Goal: Information Seeking & Learning: Learn about a topic

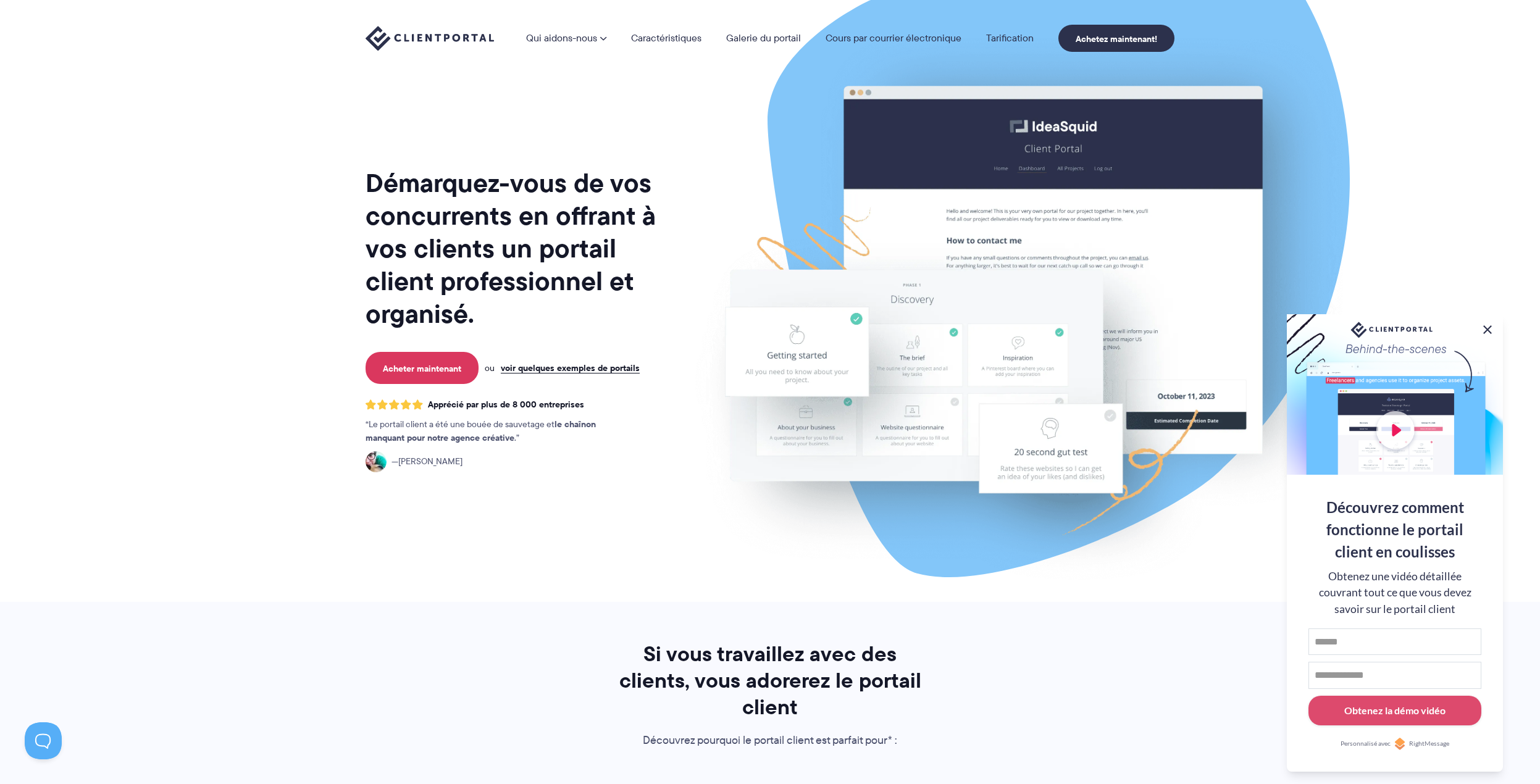
click at [1485, 329] on button at bounding box center [1488, 329] width 15 height 15
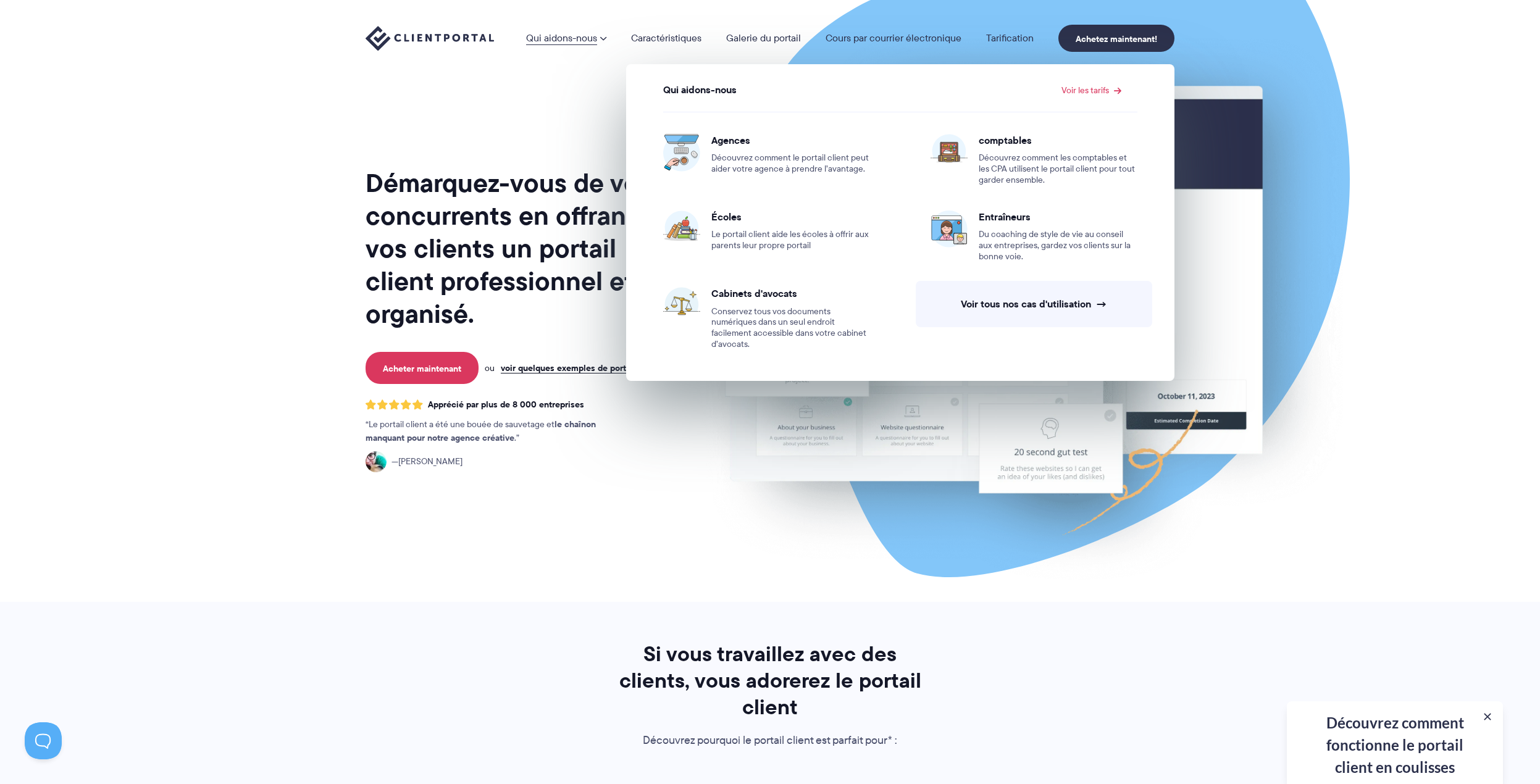
click at [541, 42] on font "Qui aidons-nous" at bounding box center [562, 38] width 71 height 14
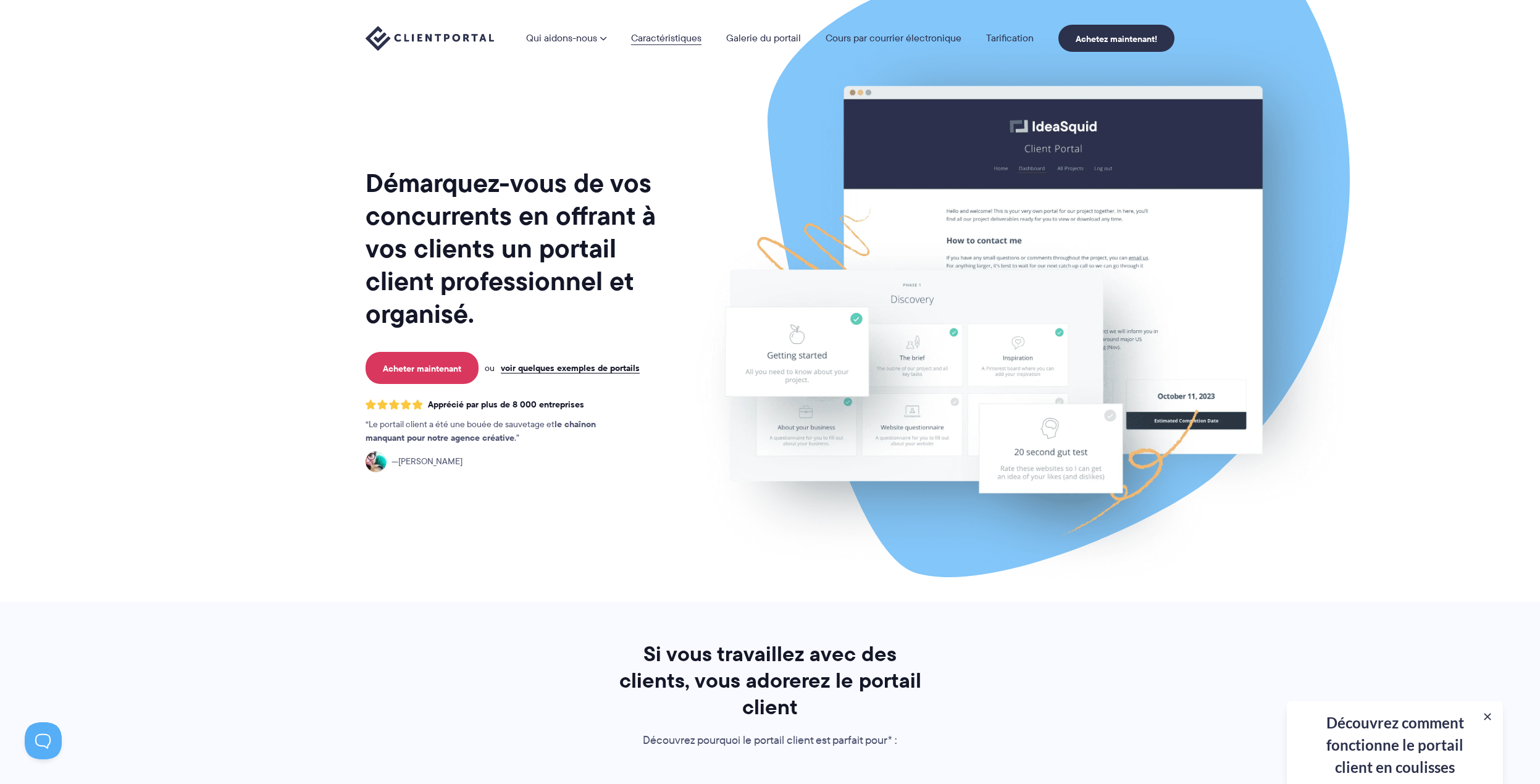
click at [662, 38] on font "Caractéristiques" at bounding box center [666, 38] width 71 height 14
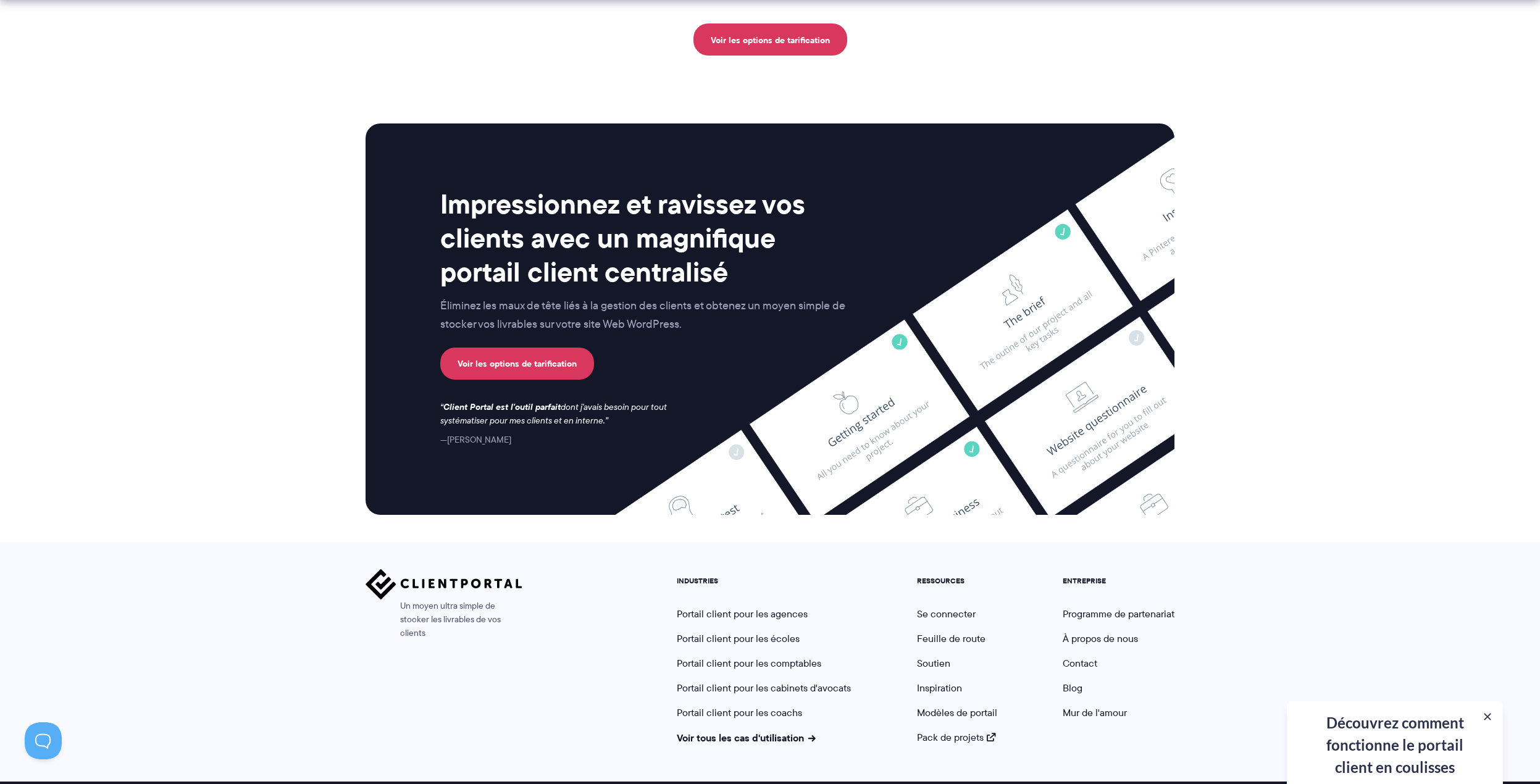
scroll to position [3244, 0]
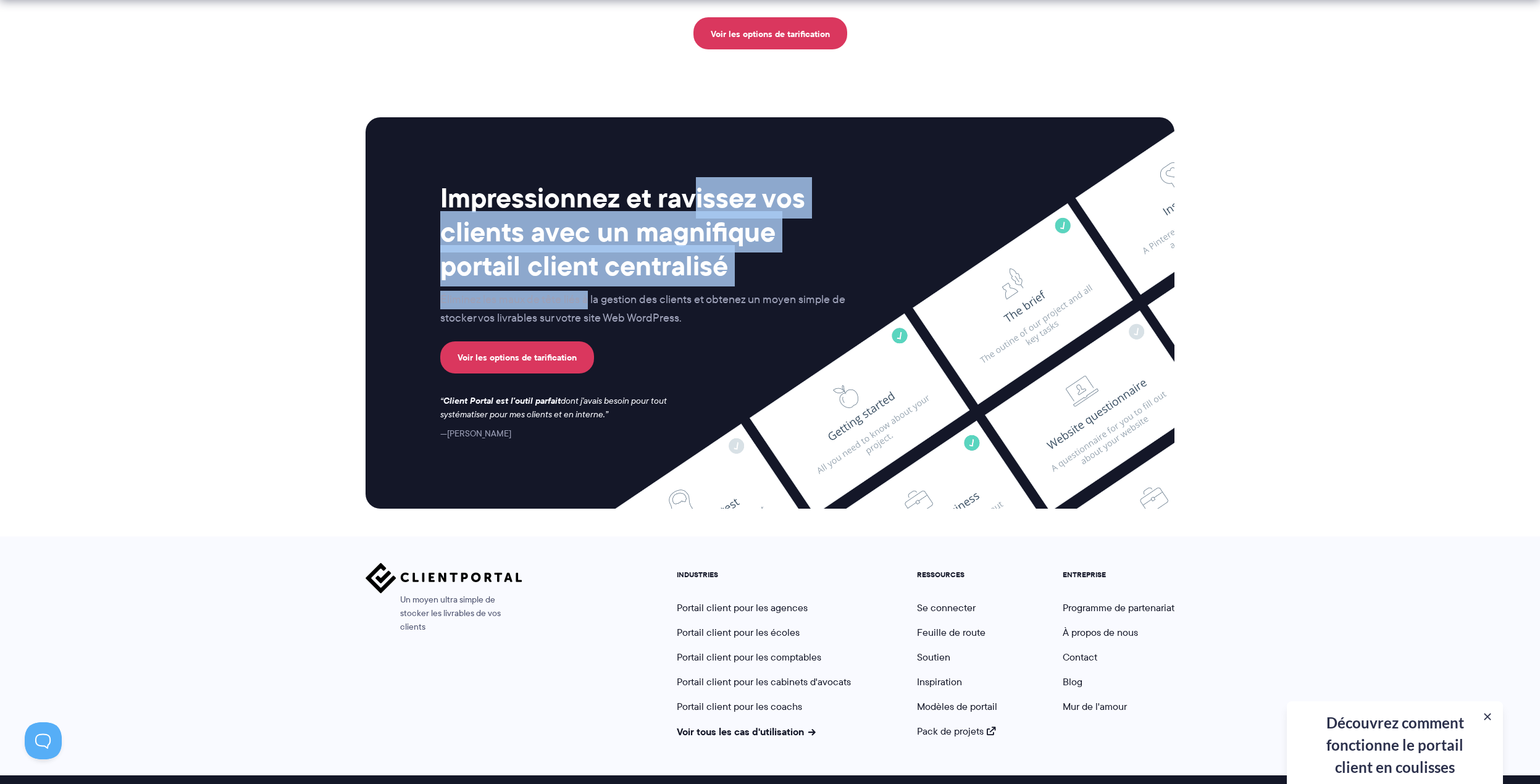
drag, startPoint x: 694, startPoint y: 184, endPoint x: 586, endPoint y: 292, distance: 152.7
click at [586, 292] on div "Impressionnez et ravissez vos clients avec un magnifique portail client central…" at bounding box center [644, 311] width 406 height 260
click at [574, 292] on font "Éliminez les maux de tête liés à la gestion des clients et obtenez un moyen sim…" at bounding box center [643, 308] width 405 height 34
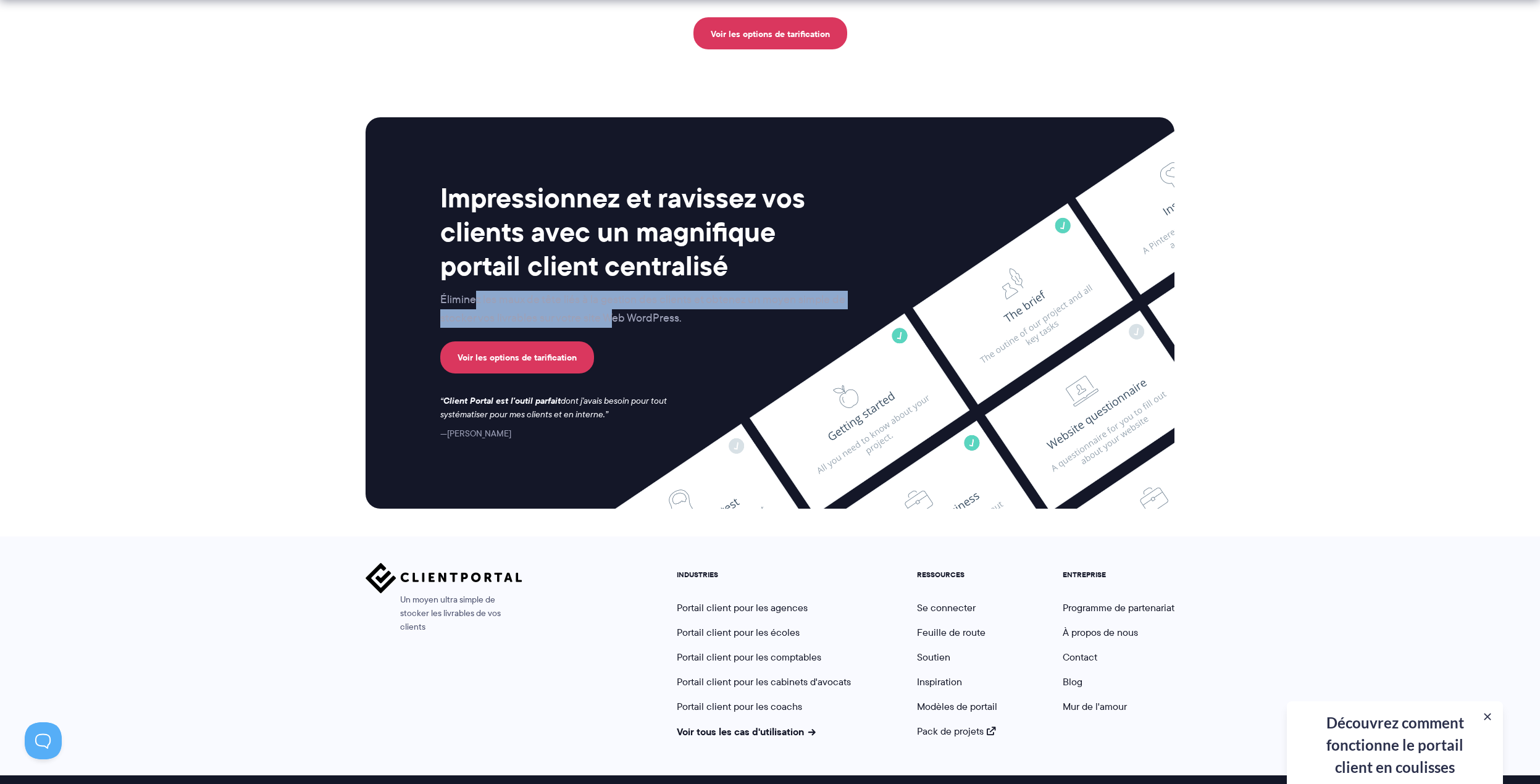
drag, startPoint x: 477, startPoint y: 289, endPoint x: 630, endPoint y: 298, distance: 153.3
click at [630, 298] on font "Éliminez les maux de tête liés à la gestion des clients et obtenez un moyen sim…" at bounding box center [643, 308] width 405 height 34
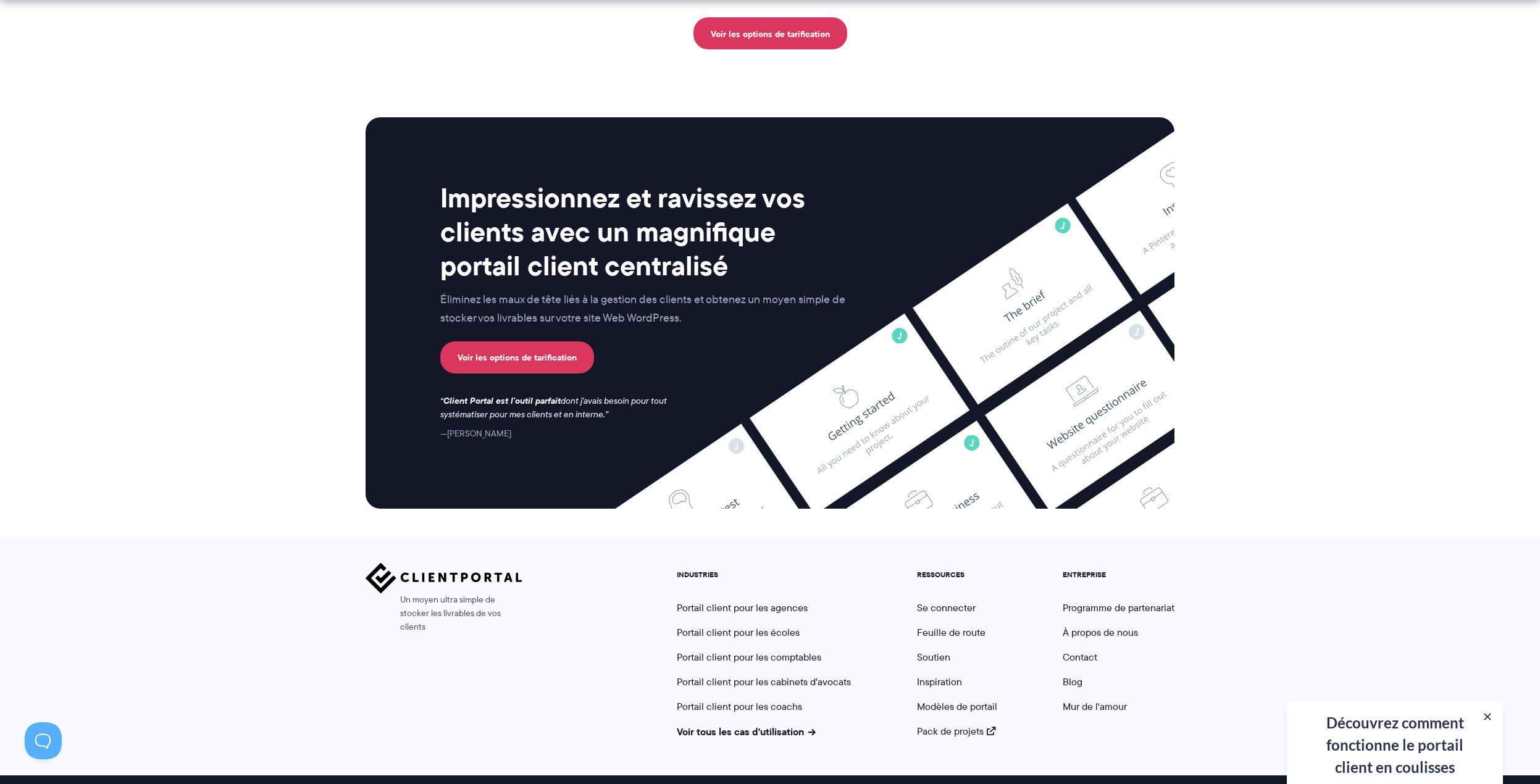
click at [668, 342] on p "Voir les options de tarification" at bounding box center [644, 358] width 406 height 32
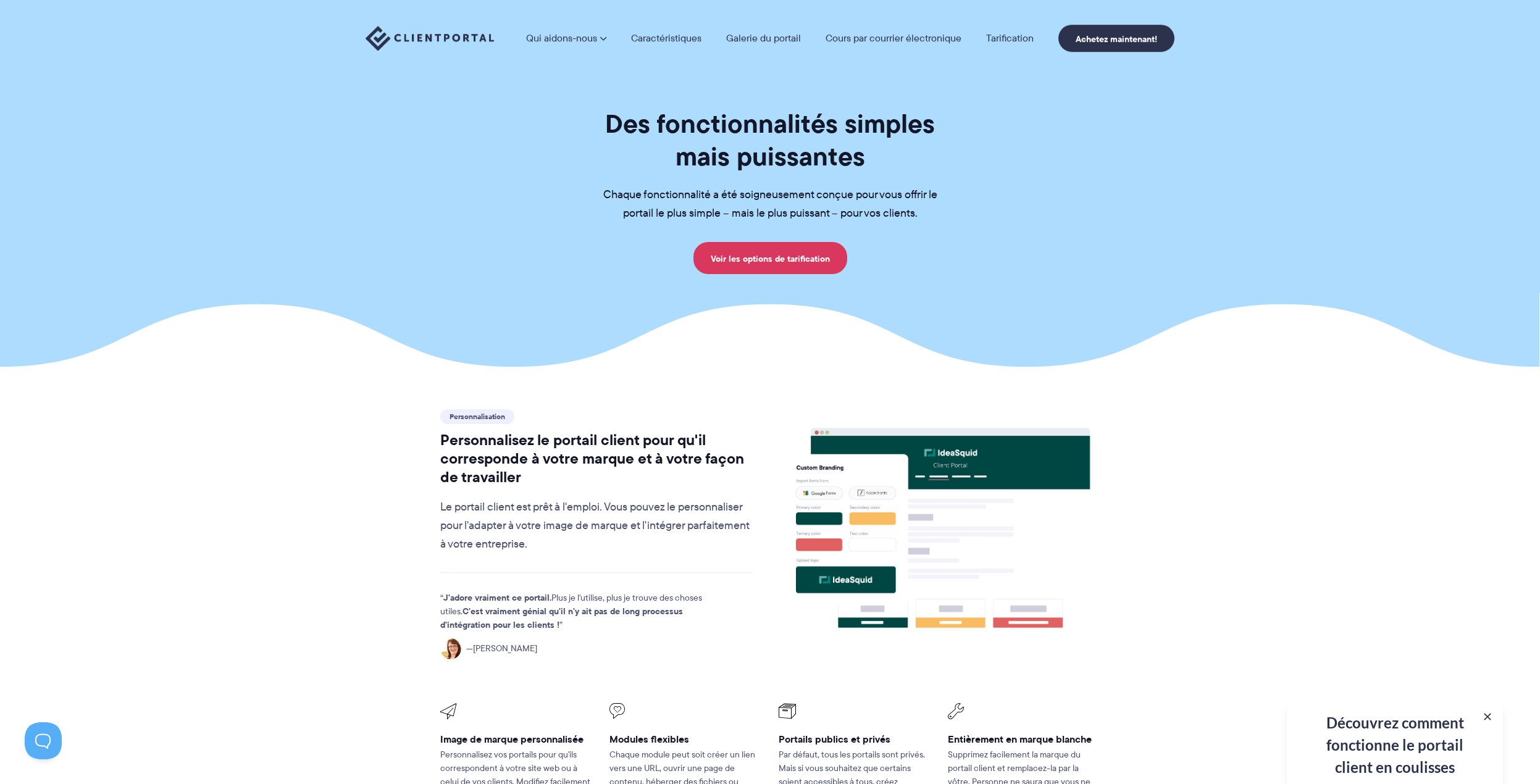
scroll to position [0, 0]
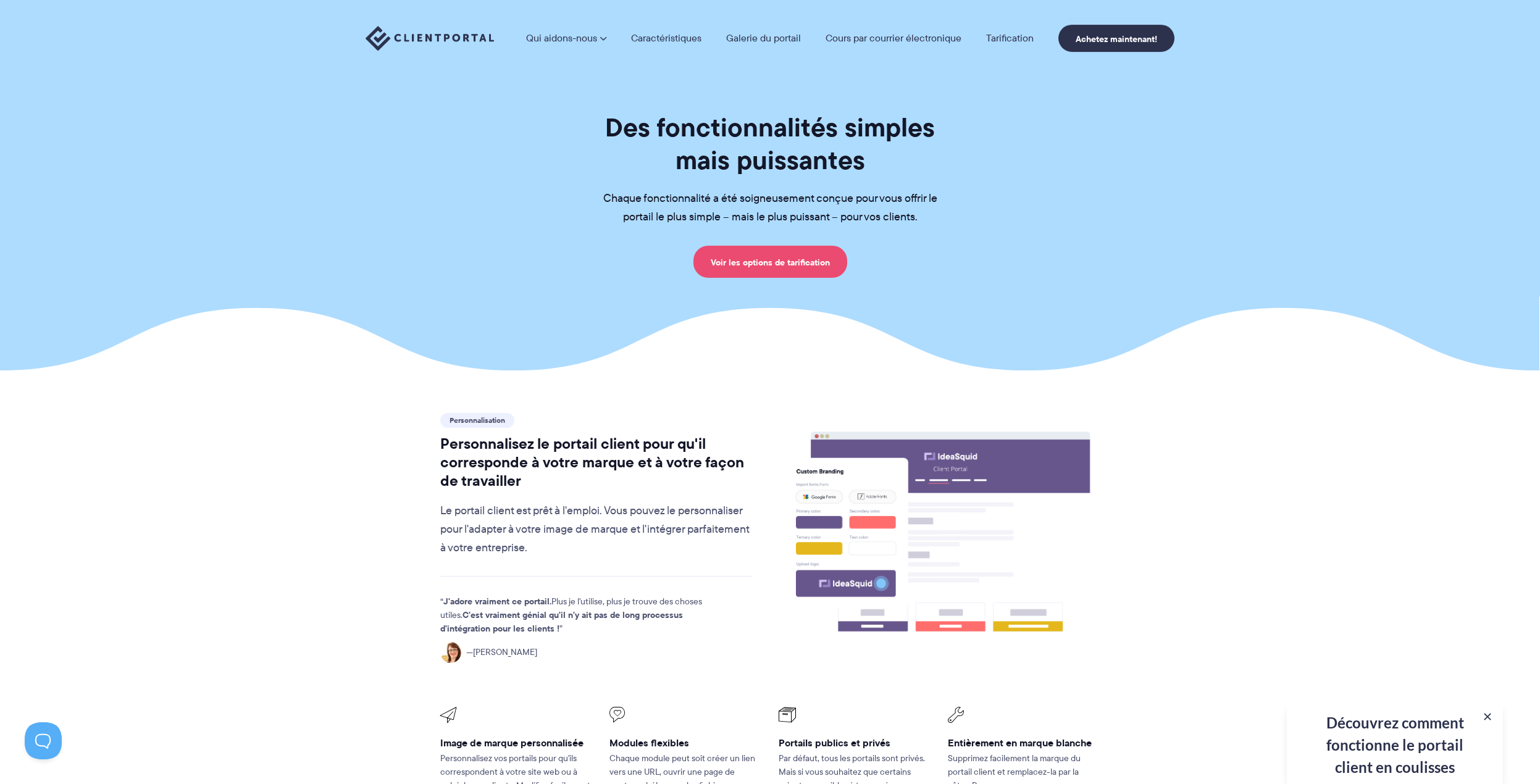
click at [753, 263] on font "Voir les options de tarification" at bounding box center [770, 262] width 119 height 13
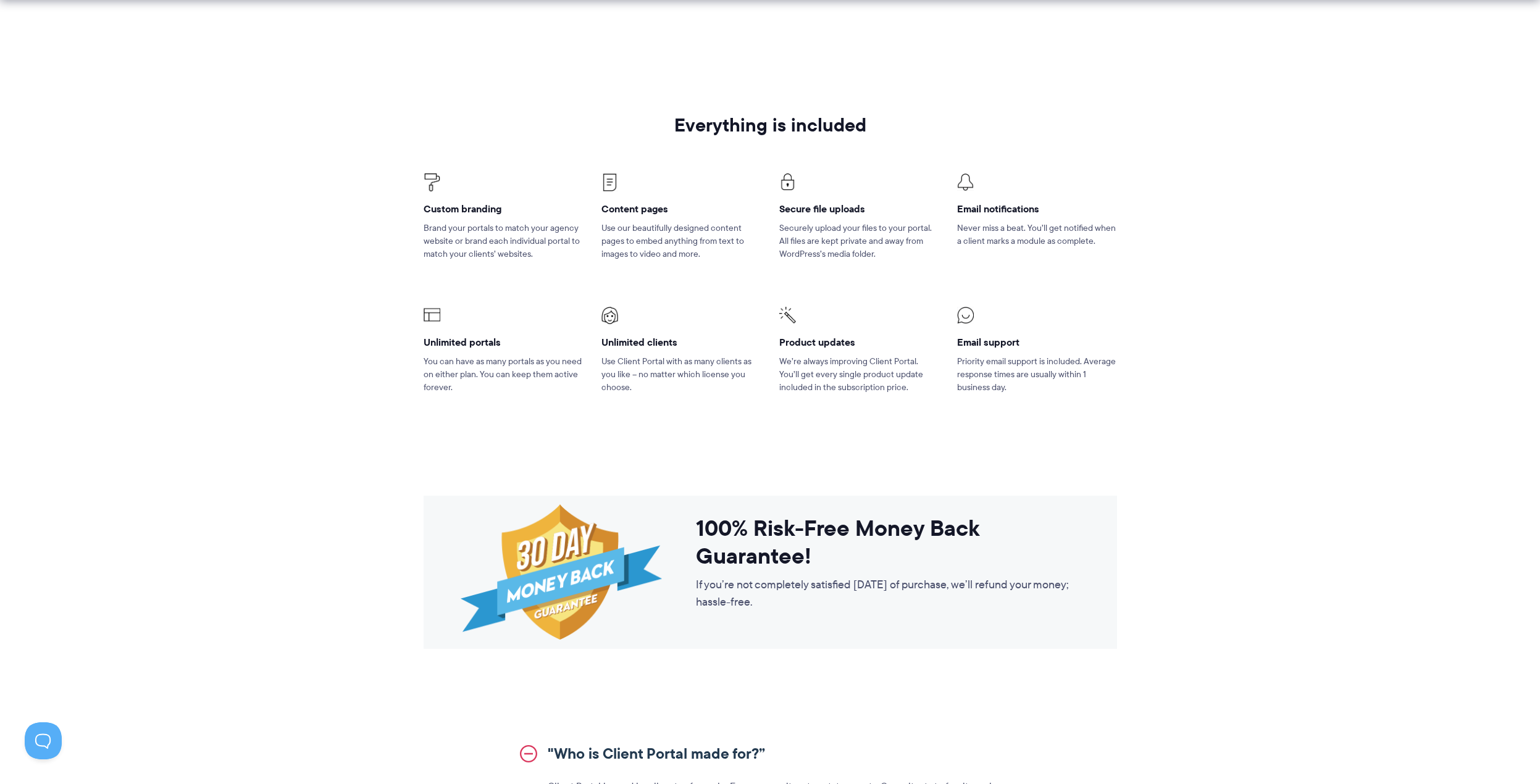
scroll to position [775, 0]
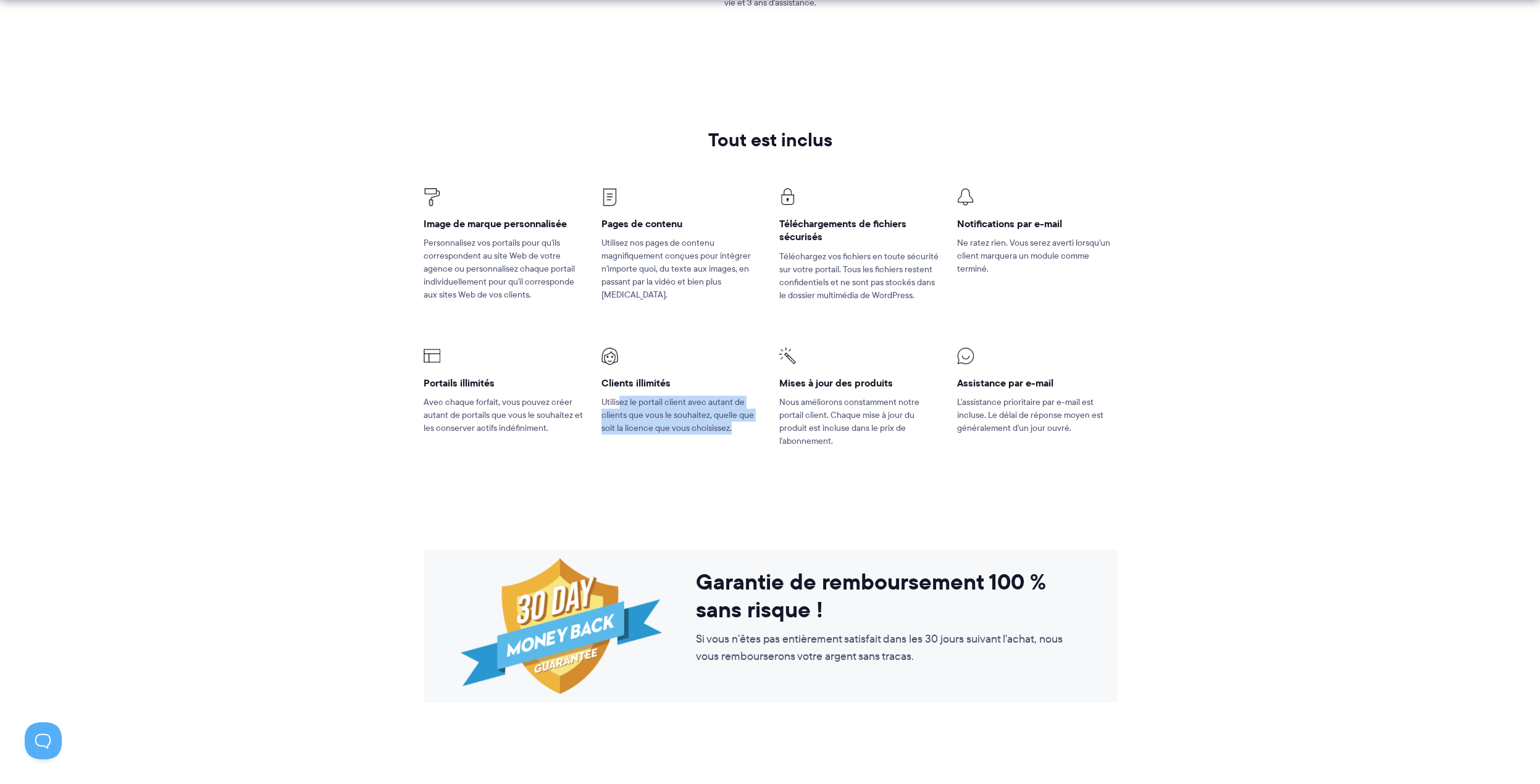
drag, startPoint x: 619, startPoint y: 401, endPoint x: 765, endPoint y: 434, distance: 149.7
click at [765, 434] on li "Clients illimités Utilisez le portail client avec autant de clients que vous le…" at bounding box center [681, 405] width 178 height 147
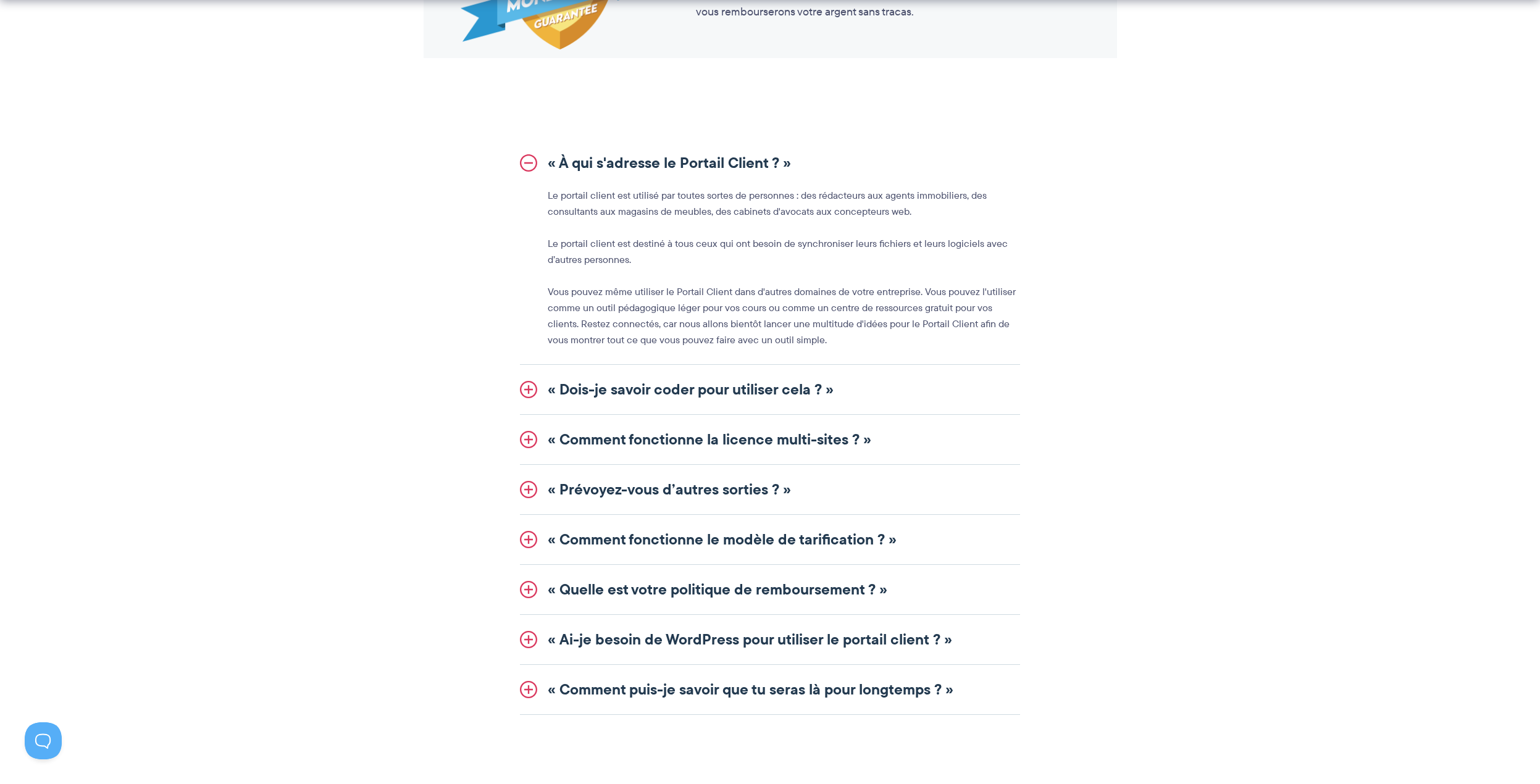
scroll to position [1515, 0]
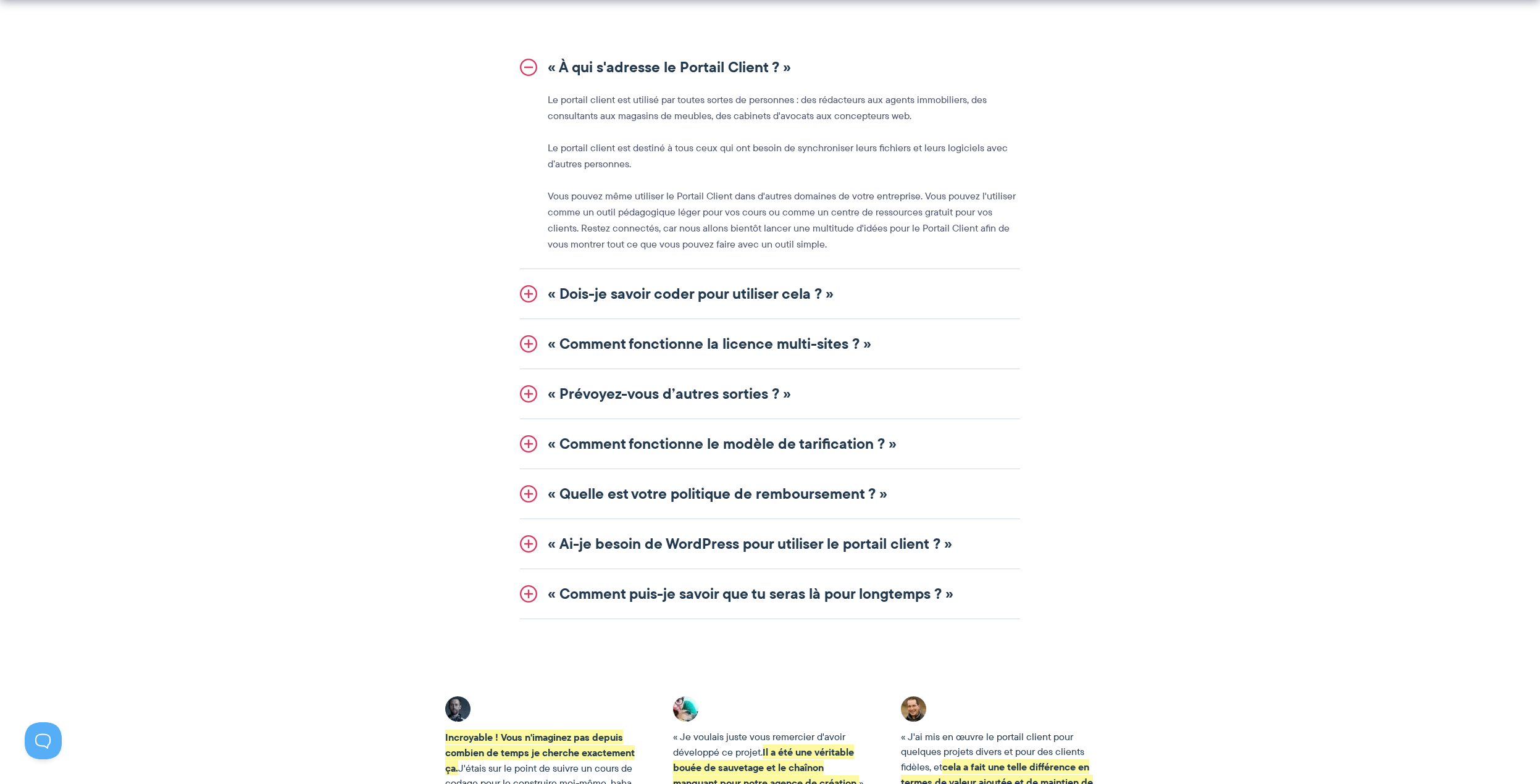
click at [677, 600] on font "« Comment puis-je savoir que tu seras là pour longtemps ? »" at bounding box center [750, 594] width 406 height 23
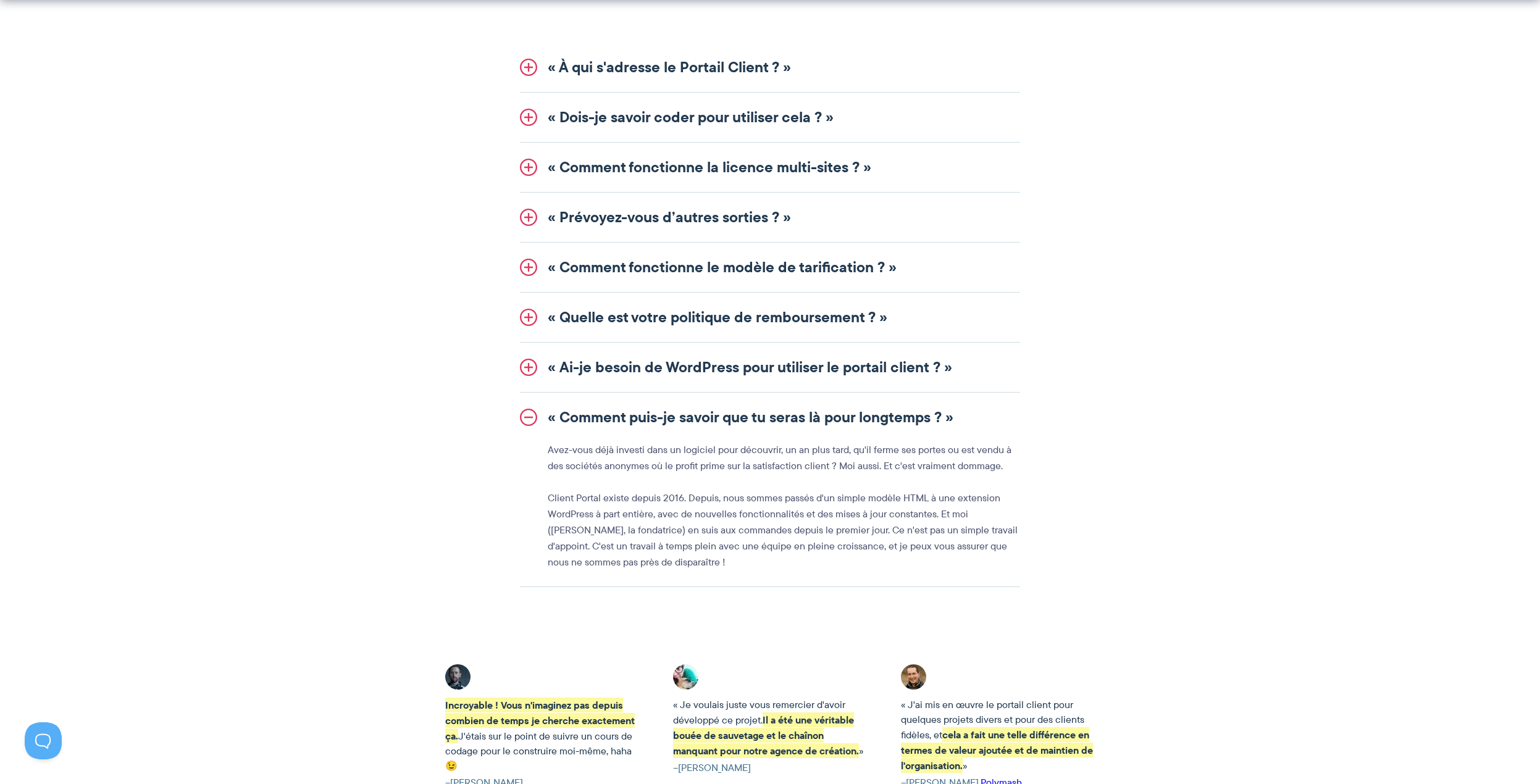
click at [674, 366] on font "« Ai-je besoin de WordPress pour utiliser le portail client ? »" at bounding box center [750, 367] width 404 height 23
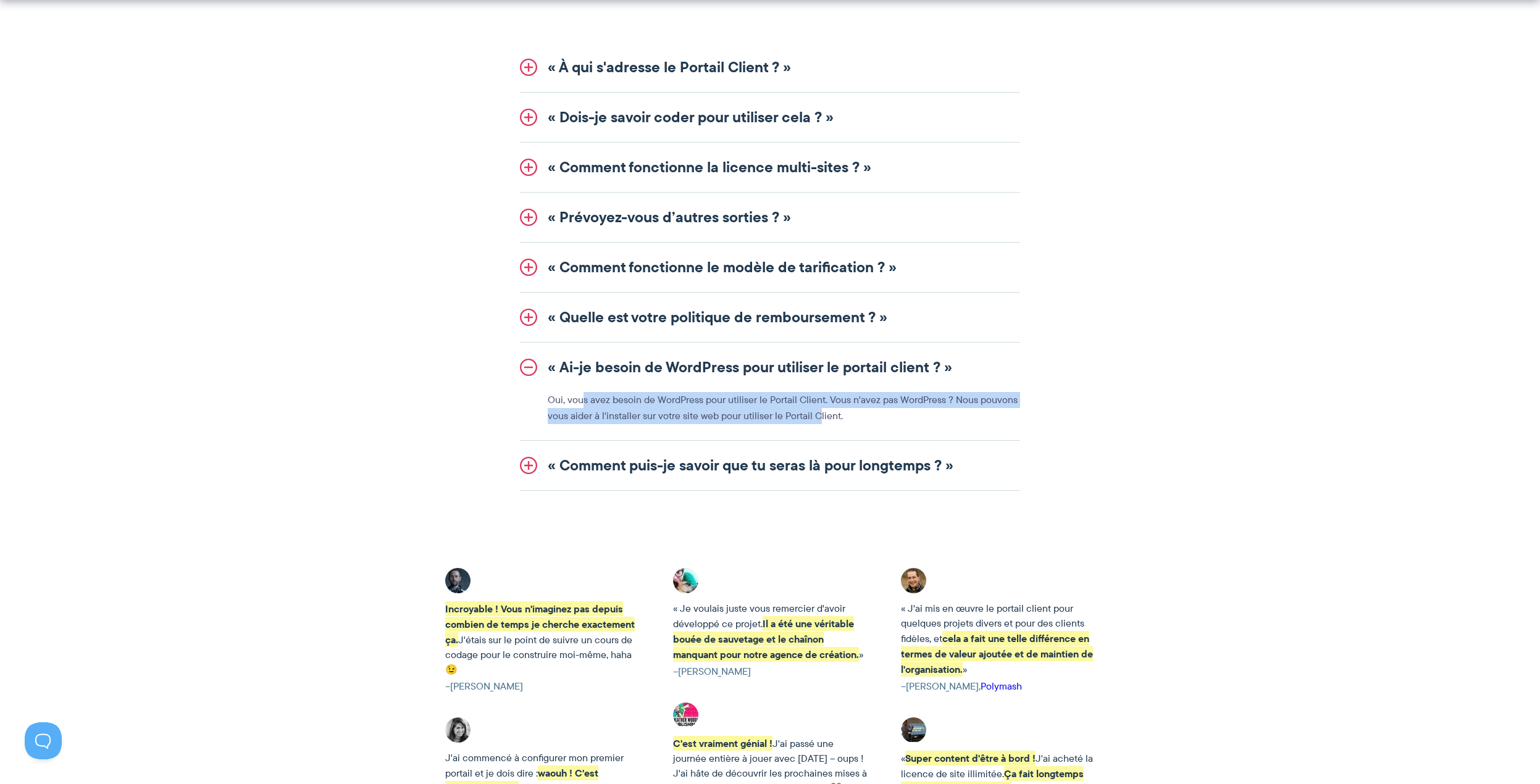
drag, startPoint x: 588, startPoint y: 401, endPoint x: 817, endPoint y: 425, distance: 230.3
click at [817, 425] on li "« Ai-je besoin de WordPress pour utiliser le portail client ? » Oui, vous avez …" at bounding box center [770, 392] width 500 height 98
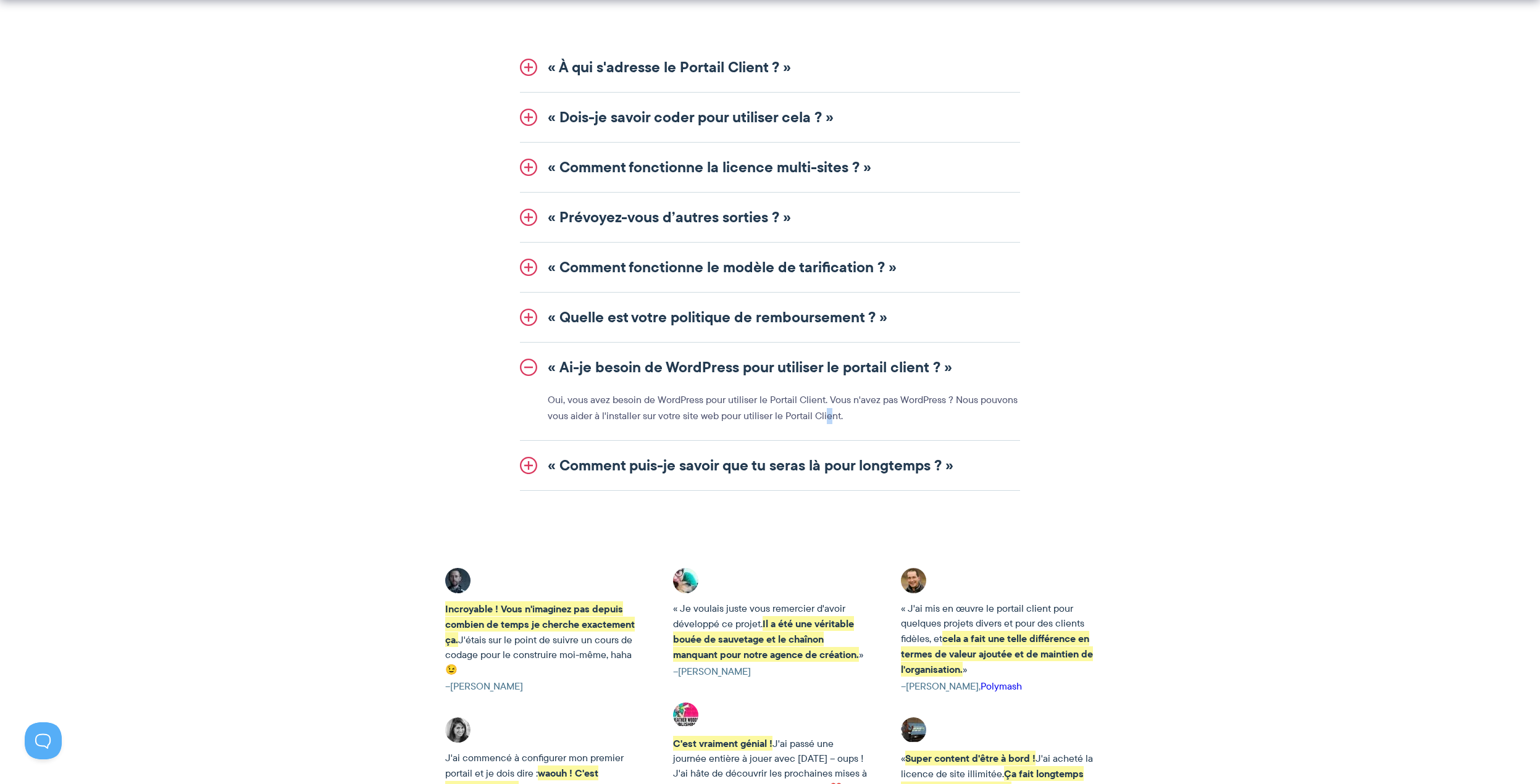
click at [826, 422] on font "Oui, vous avez besoin de WordPress pour utiliser le Portail Client. Vous n'avez…" at bounding box center [783, 407] width 470 height 30
click at [857, 420] on p "Oui, vous avez besoin de WordPress pour utiliser le Portail Client. Vous n'avez…" at bounding box center [784, 408] width 472 height 32
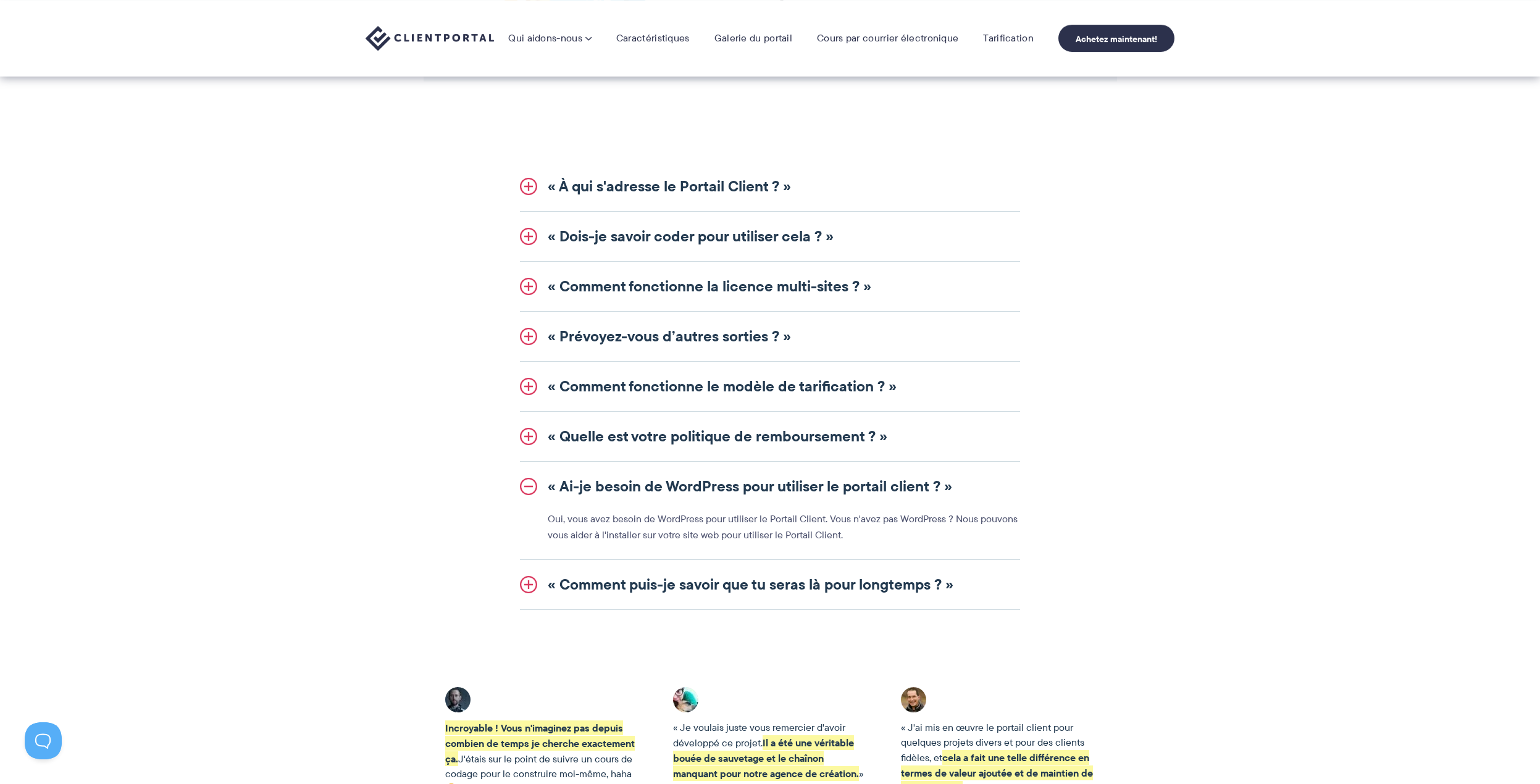
scroll to position [1393, 0]
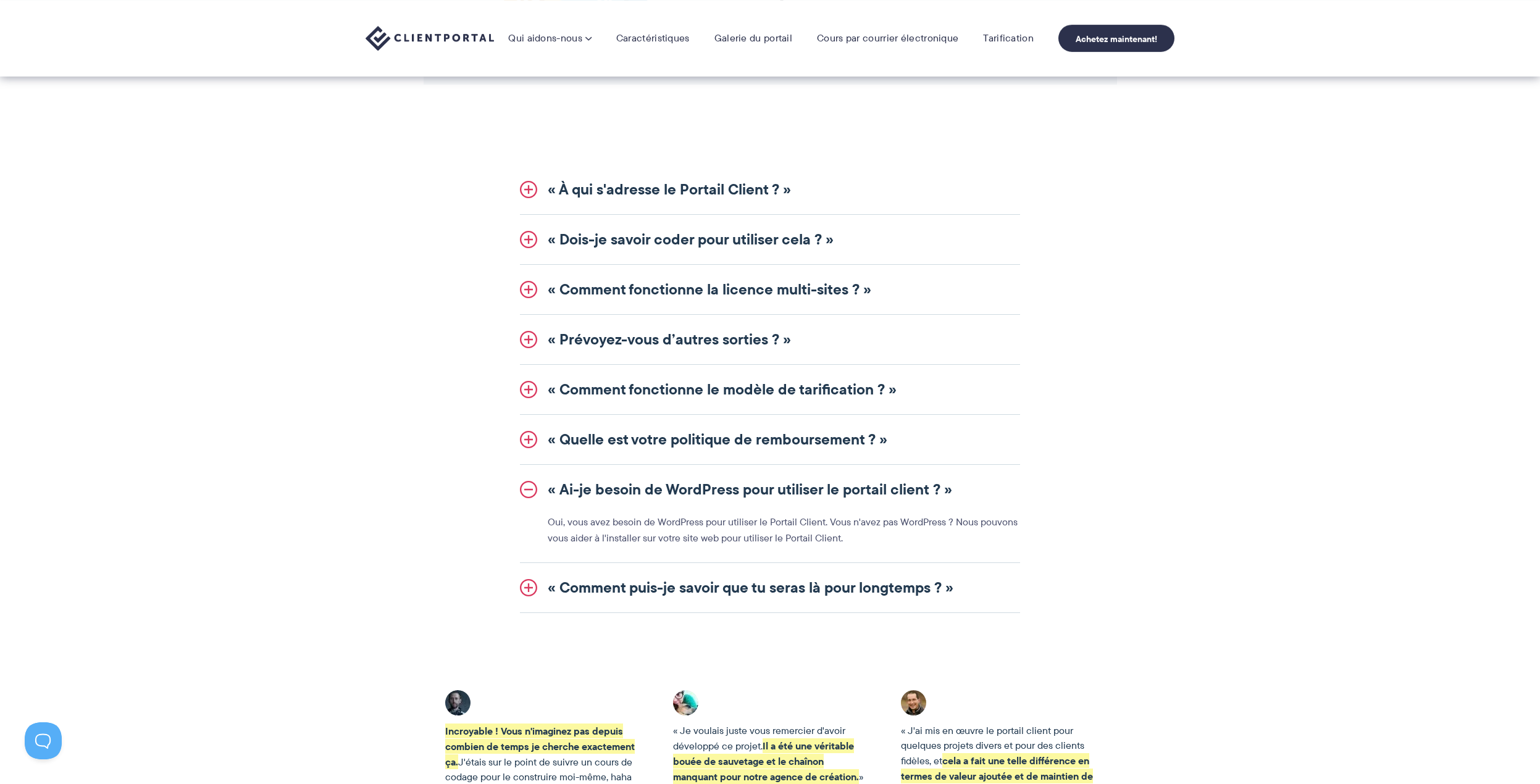
click at [680, 439] on font "« Quelle est votre politique de remboursement ? »" at bounding box center [718, 439] width 340 height 23
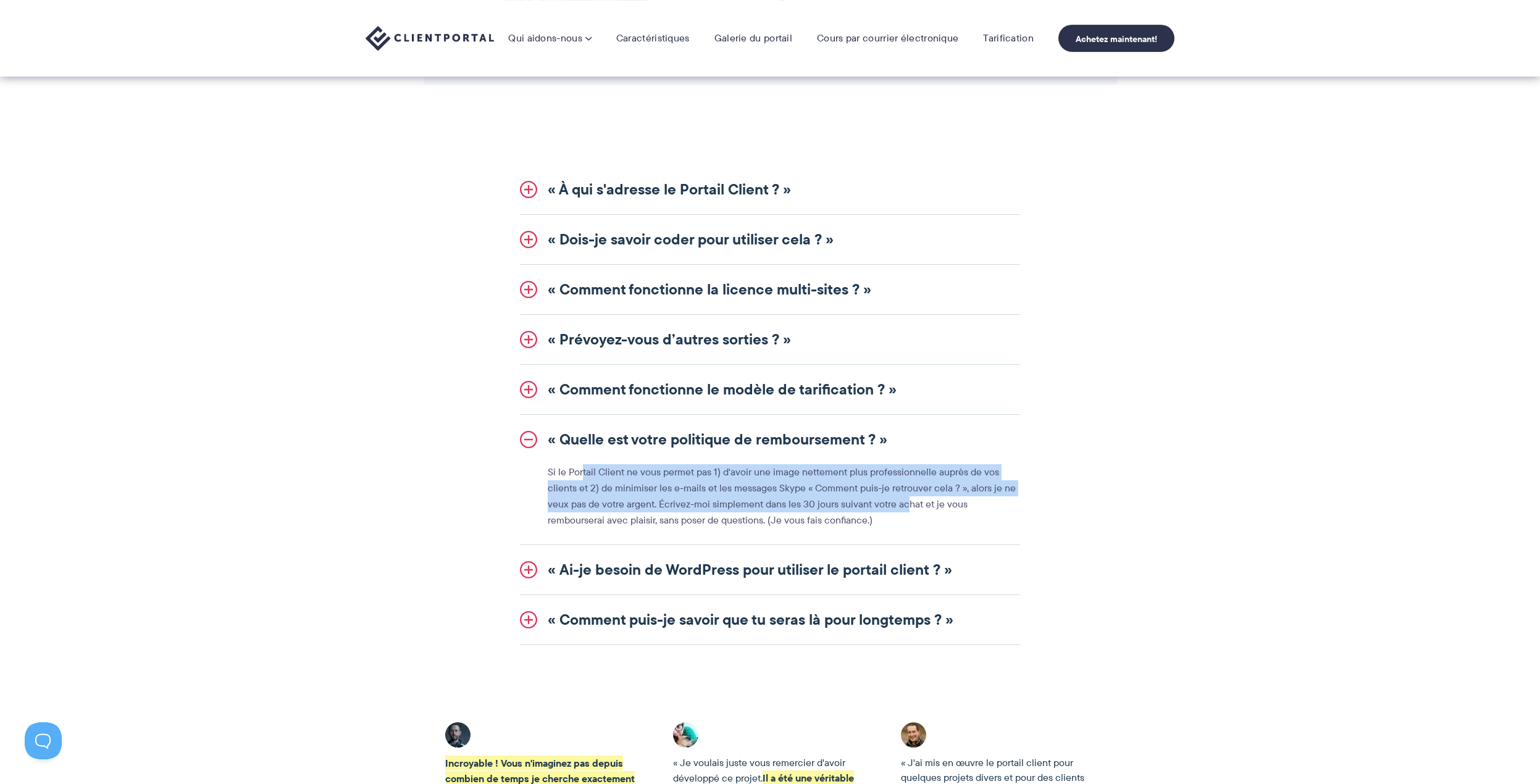
drag, startPoint x: 583, startPoint y: 471, endPoint x: 873, endPoint y: 506, distance: 292.1
click at [901, 510] on font "Si le Portail Client ne vous permet pas 1) d'avoir une image nettement plus pro…" at bounding box center [782, 496] width 468 height 63
drag, startPoint x: 870, startPoint y: 505, endPoint x: 809, endPoint y: 500, distance: 61.2
click at [870, 505] on font "Si le Portail Client ne vous permet pas 1) d'avoir une image nettement plus pro…" at bounding box center [782, 496] width 468 height 63
click at [660, 487] on font "Si le Portail Client ne vous permet pas 1) d'avoir une image nettement plus pro…" at bounding box center [782, 496] width 468 height 63
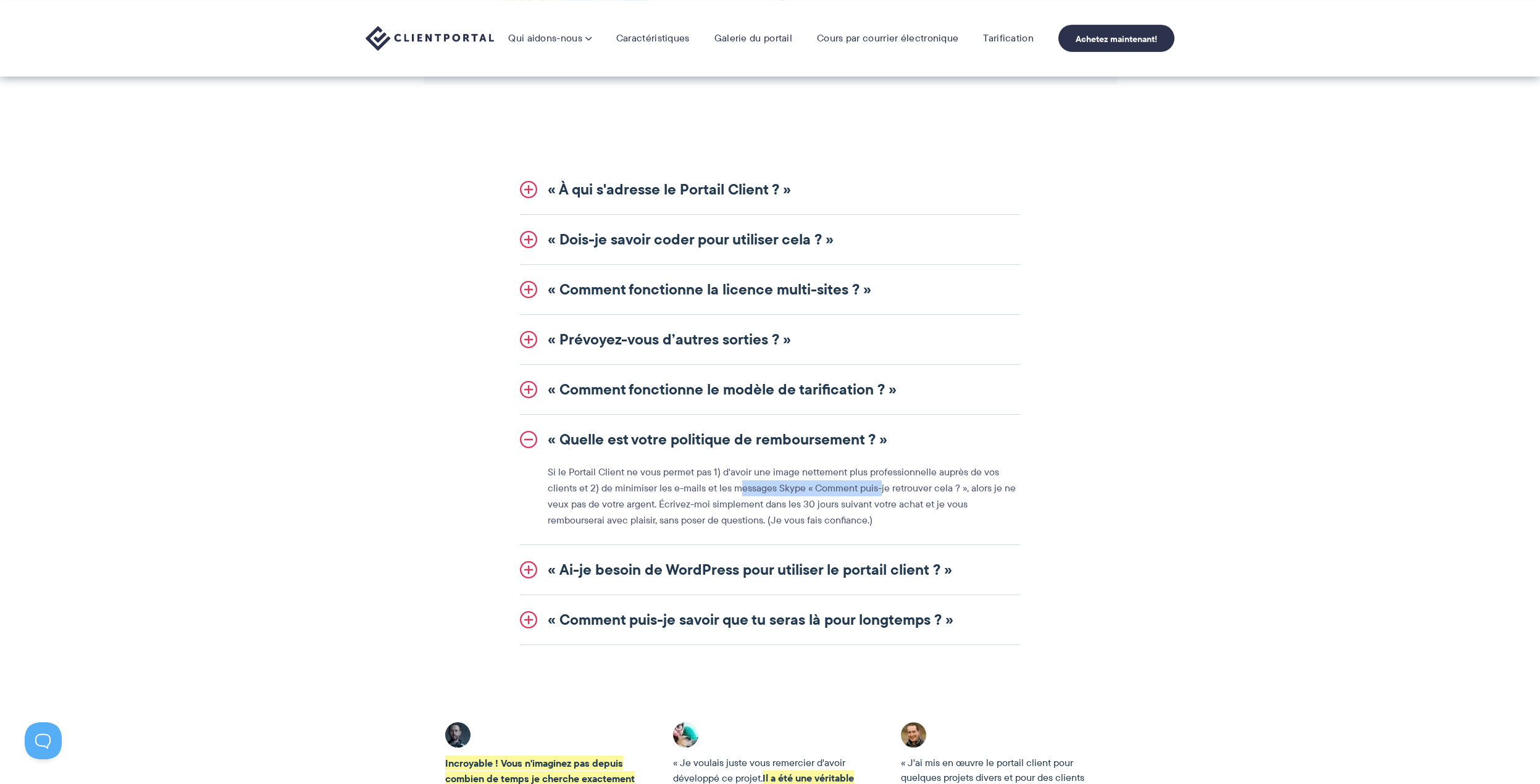
drag, startPoint x: 736, startPoint y: 489, endPoint x: 934, endPoint y: 472, distance: 198.7
click at [876, 483] on font "Si le Portail Client ne vous permet pas 1) d'avoir une image nettement plus pro…" at bounding box center [782, 496] width 468 height 63
click at [722, 397] on font "« Comment fonctionne le modèle de tarification ? »" at bounding box center [722, 389] width 349 height 23
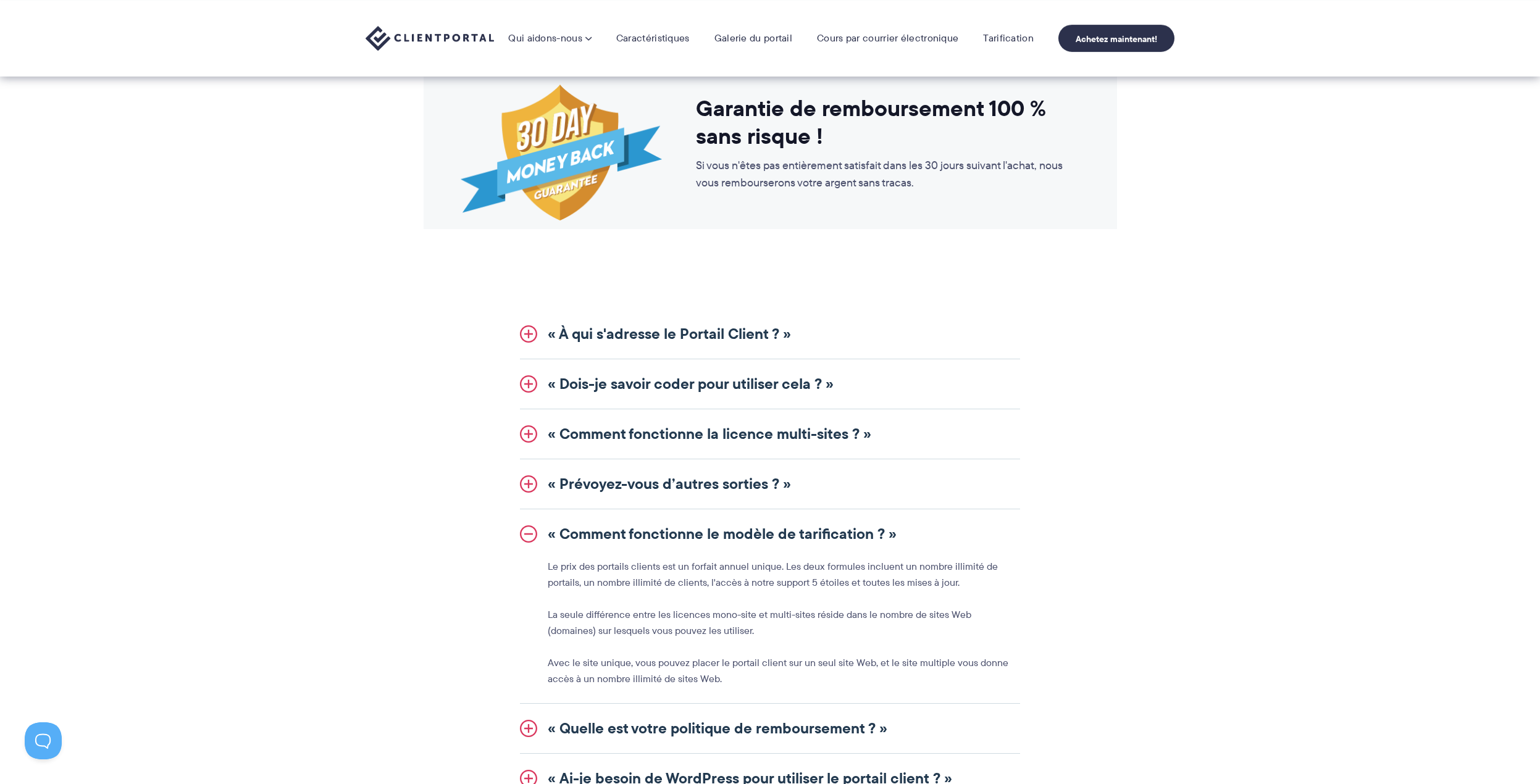
scroll to position [1208, 0]
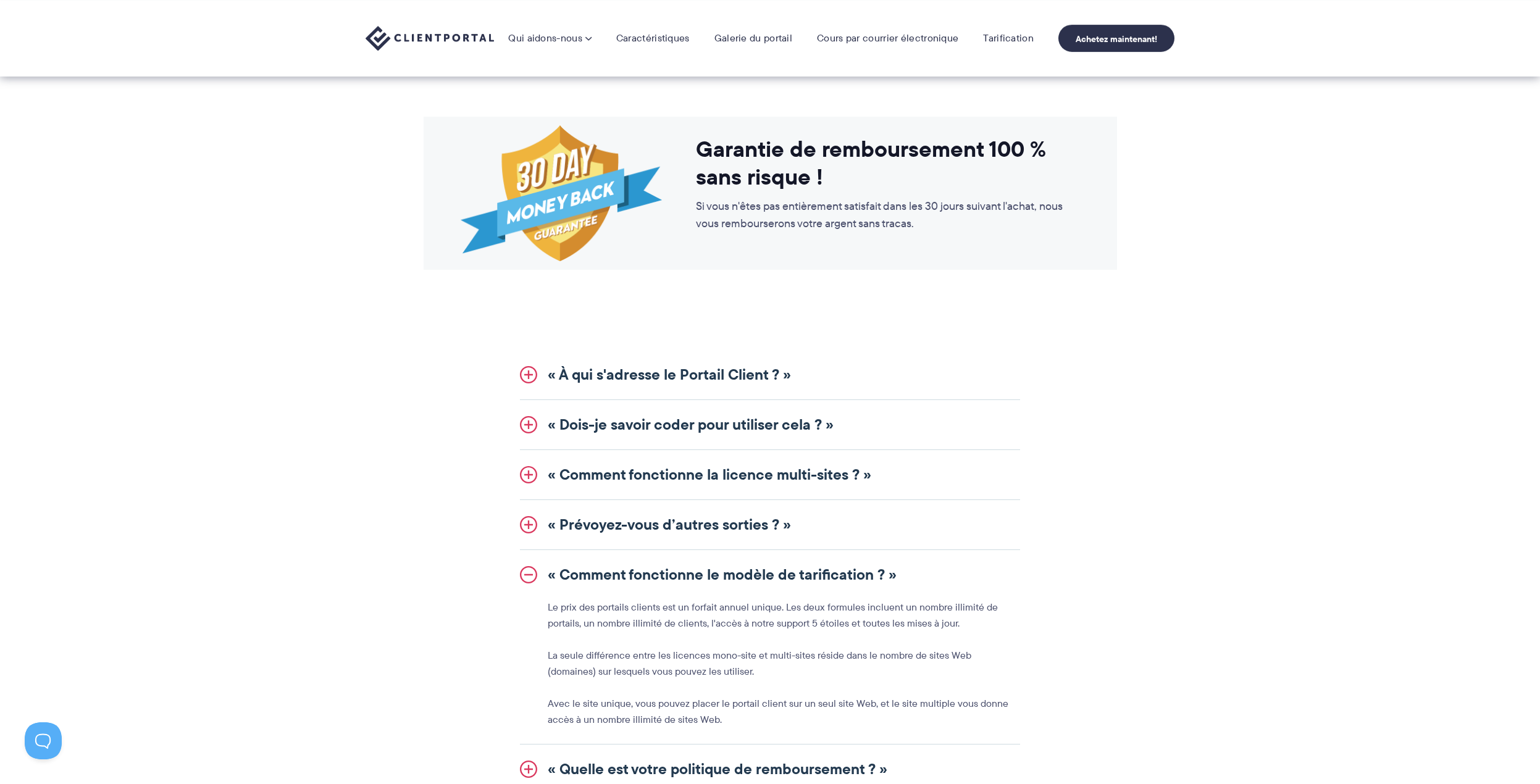
click at [695, 512] on link "« Prévoyez-vous d’autres sorties ? »" at bounding box center [770, 524] width 500 height 49
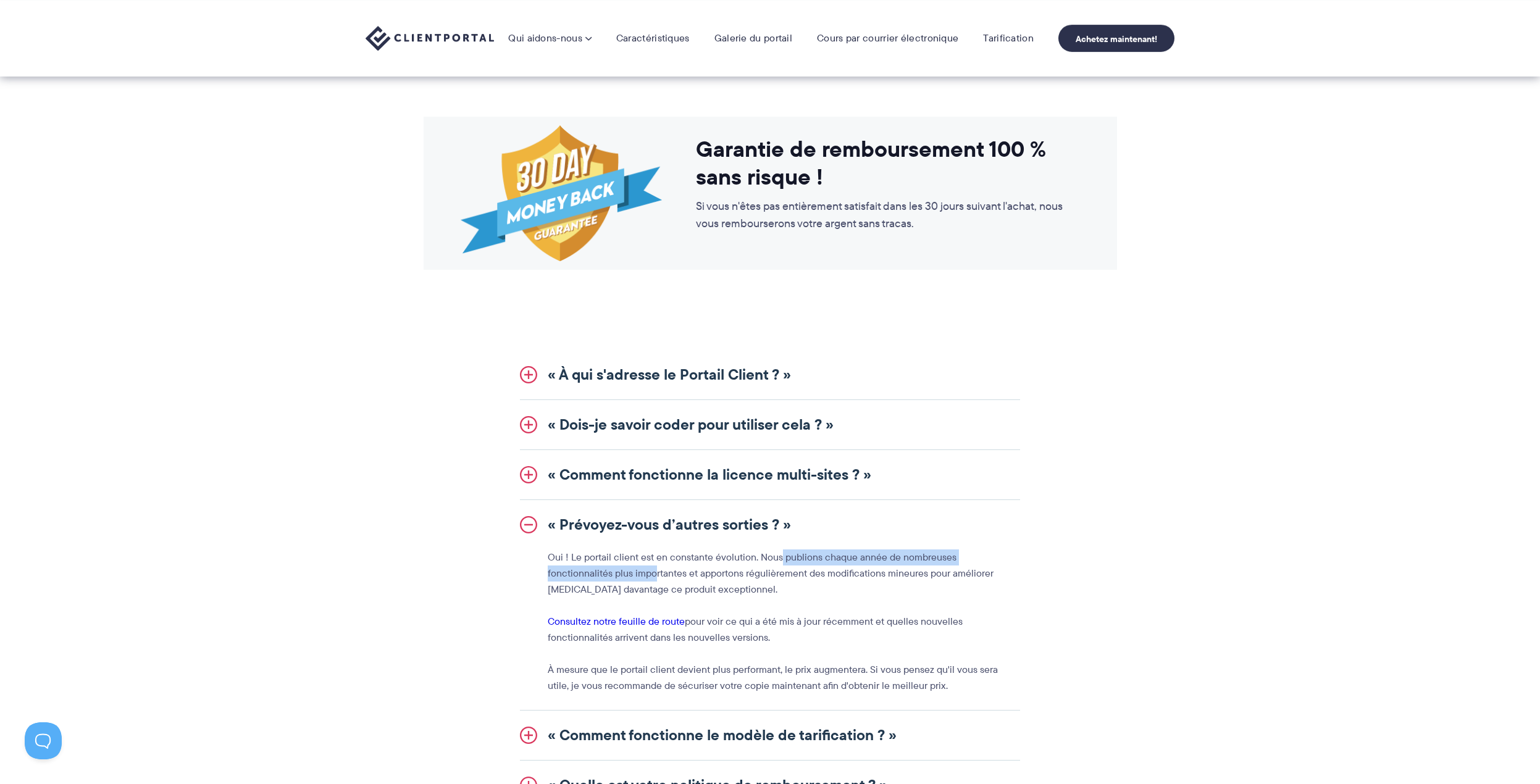
drag, startPoint x: 591, startPoint y: 566, endPoint x: 779, endPoint y: 562, distance: 188.0
click at [779, 562] on font "Oui ! Le portail client est en constante évolution. Nous publions chaque année …" at bounding box center [771, 573] width 446 height 46
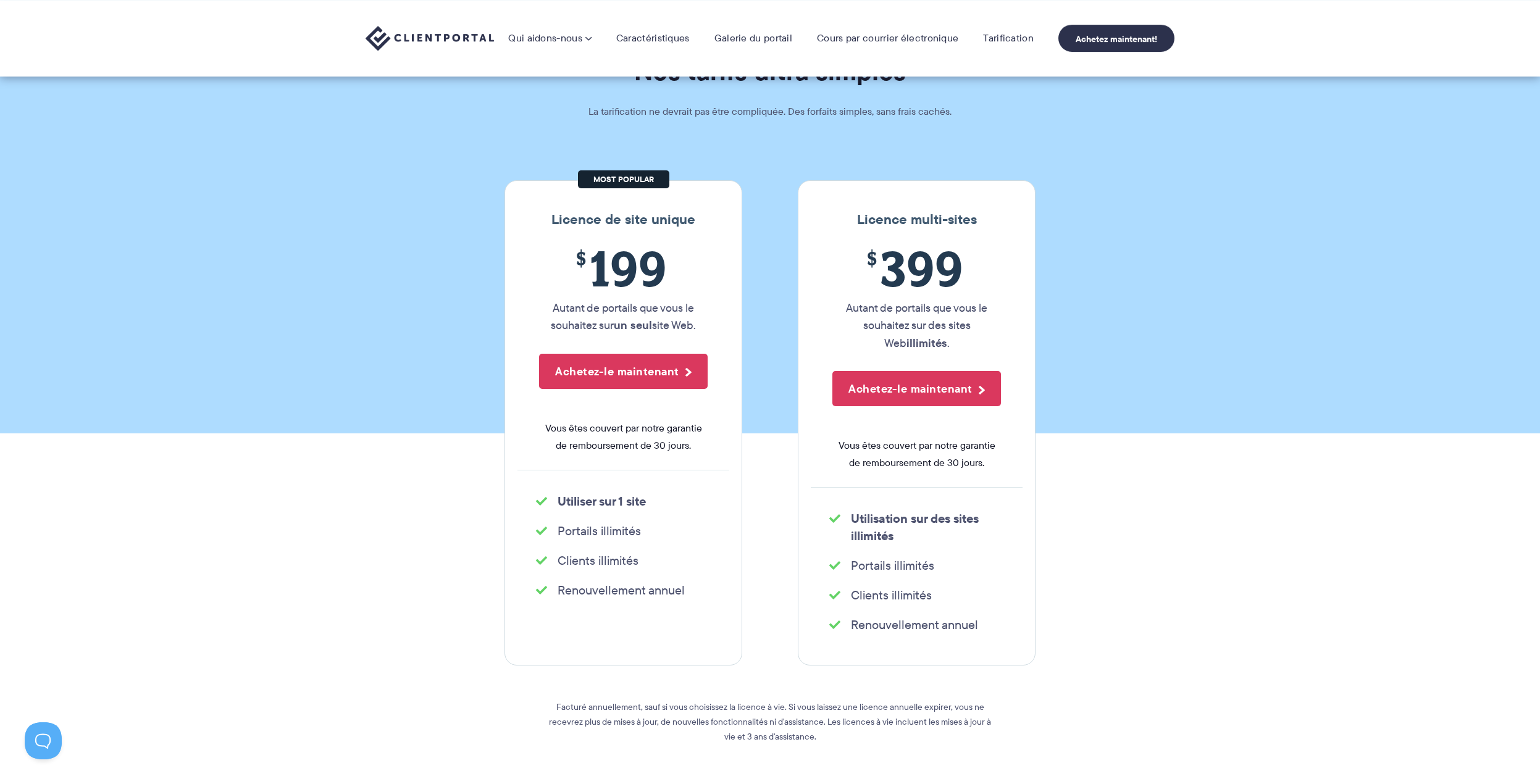
scroll to position [34, 0]
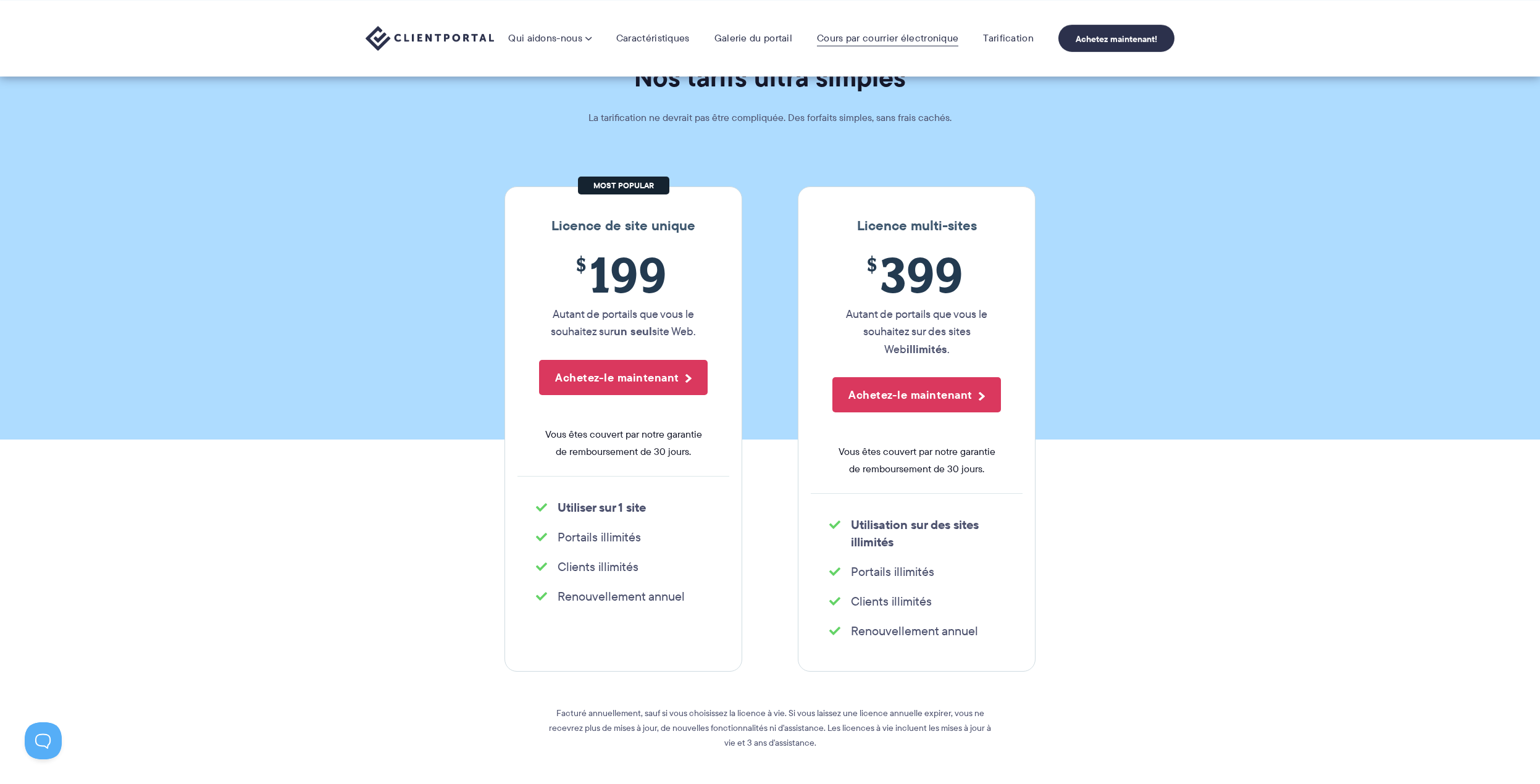
click at [884, 40] on font "Cours par courrier électronique" at bounding box center [888, 38] width 141 height 14
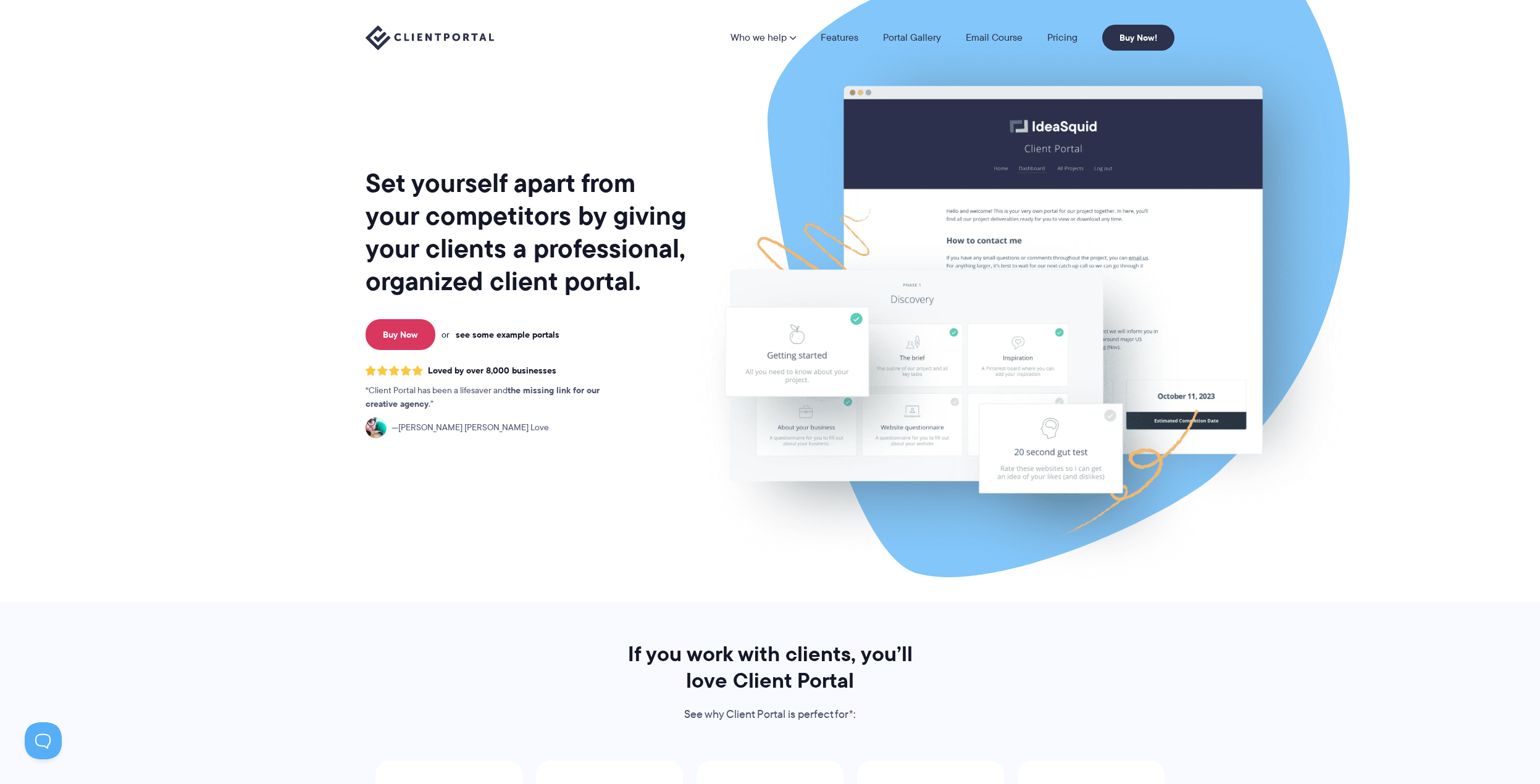
click at [525, 335] on link "see some example portals" at bounding box center [508, 334] width 104 height 11
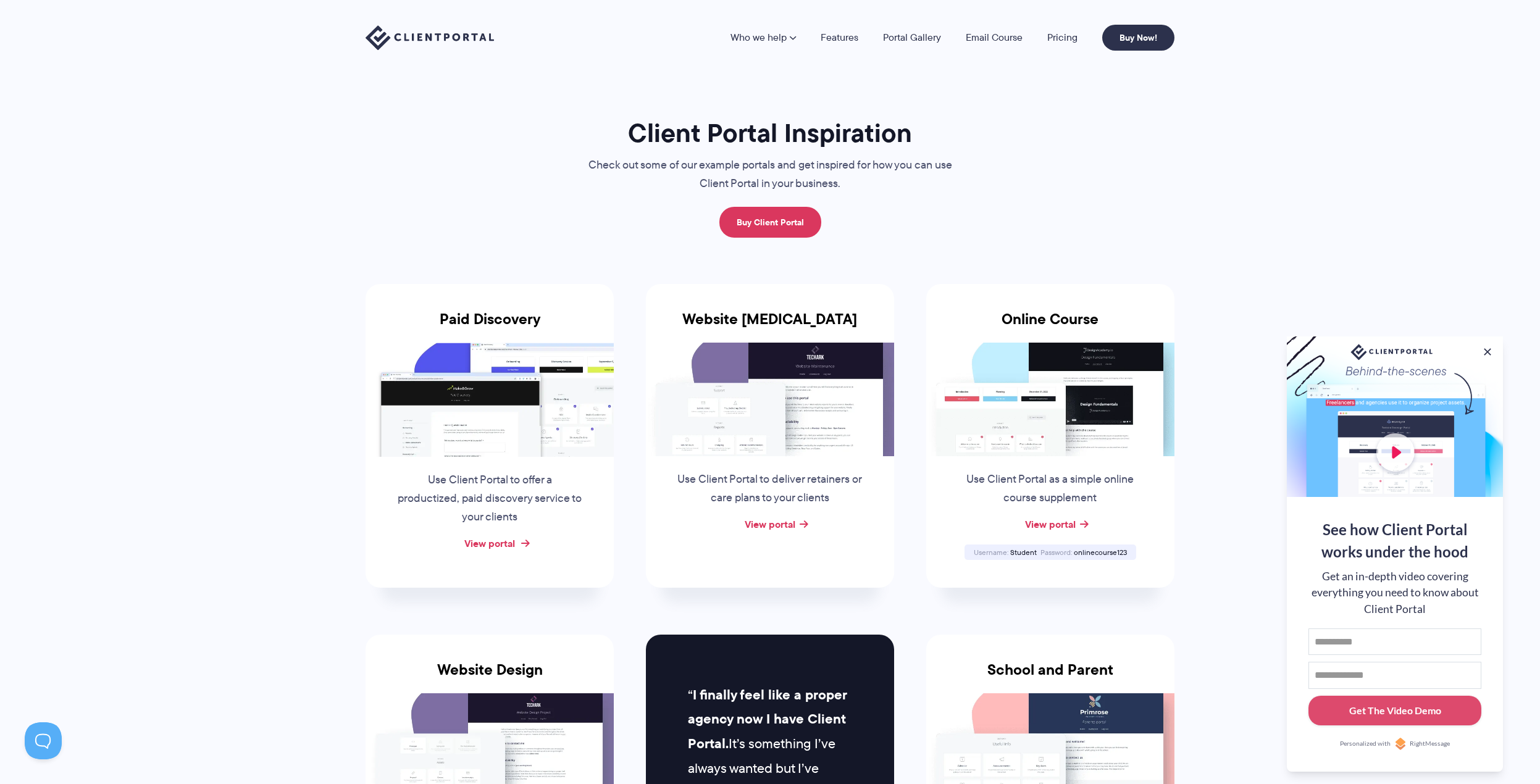
click at [488, 545] on link "View portal" at bounding box center [490, 543] width 50 height 15
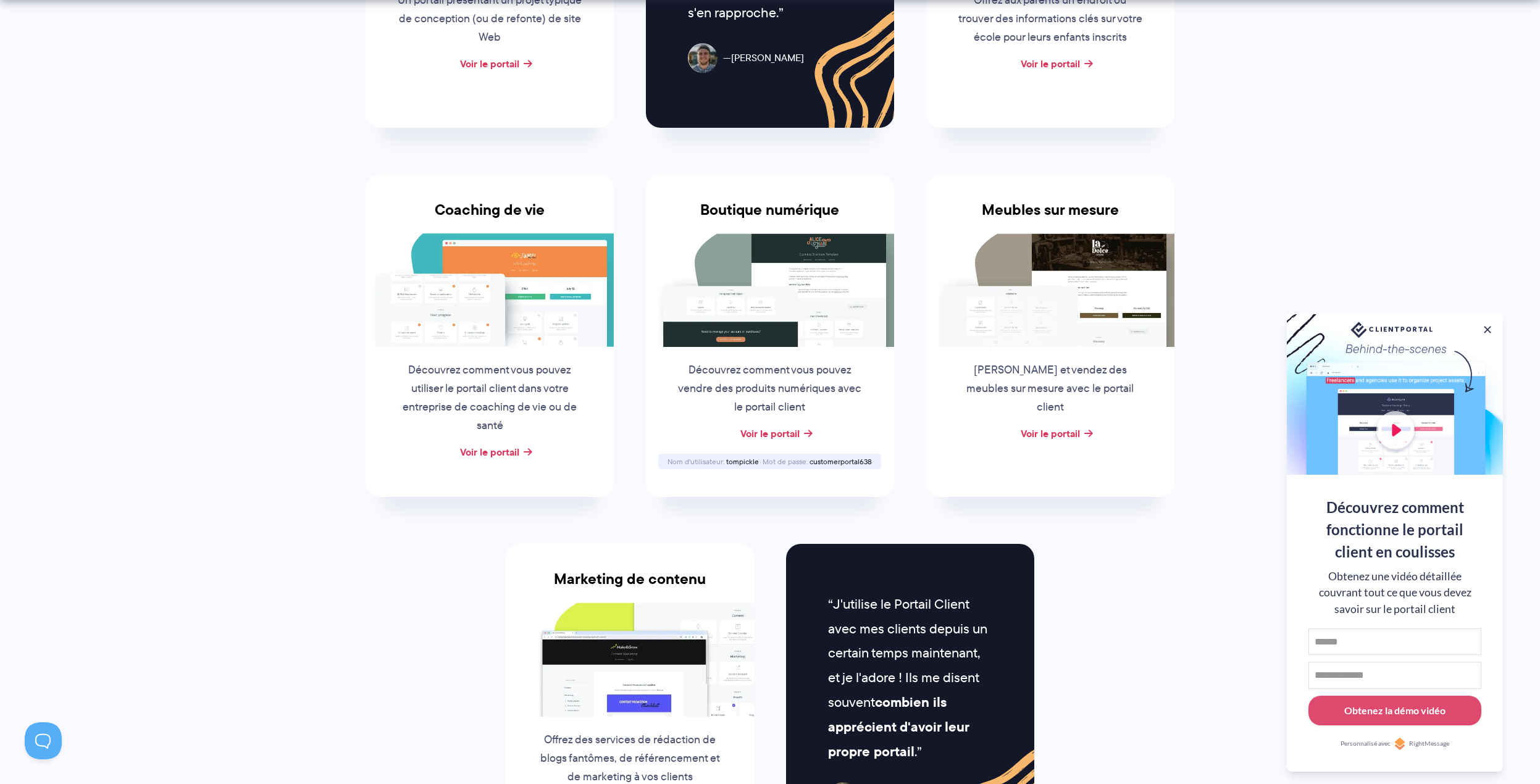
scroll to position [883, 0]
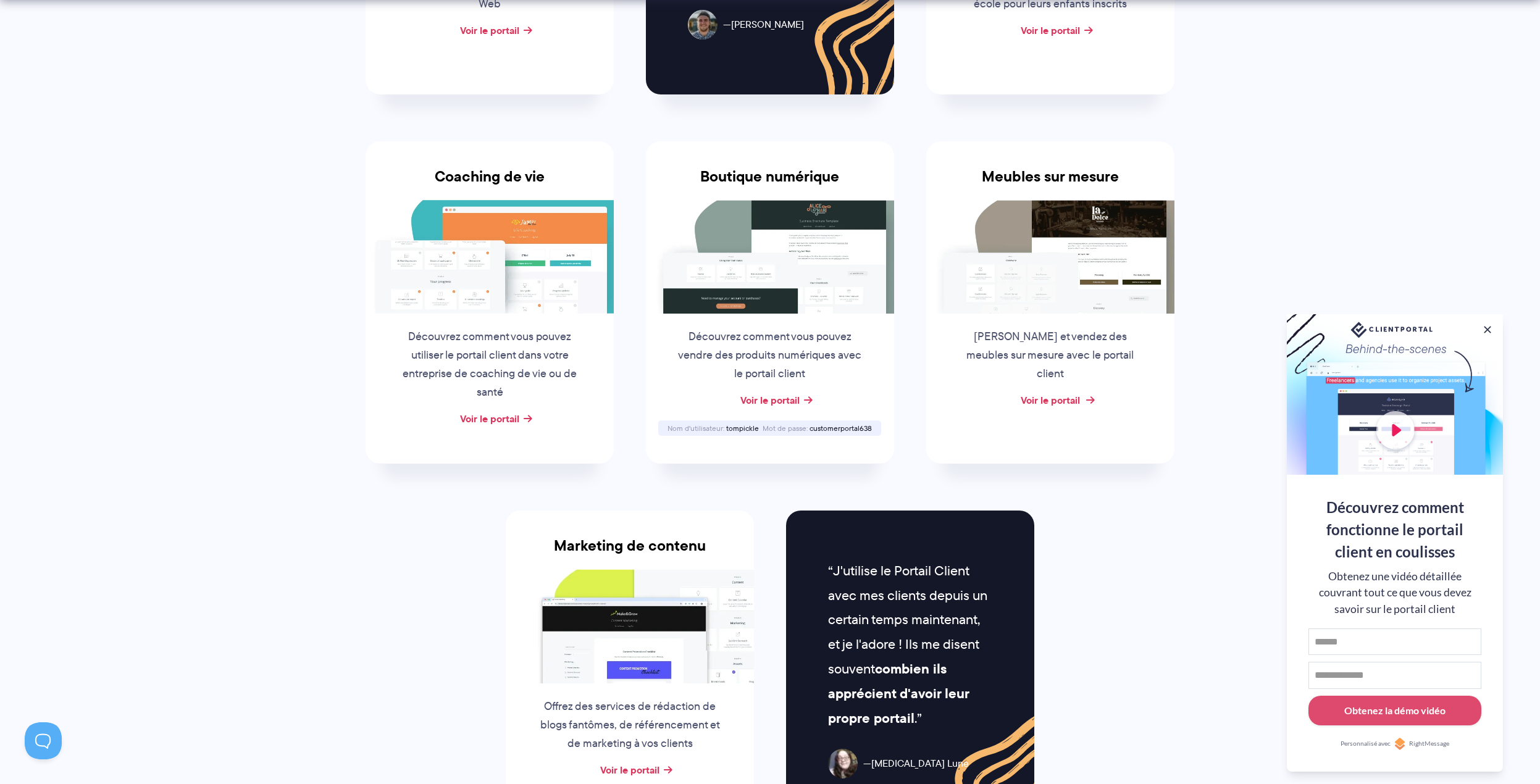
click at [1067, 393] on font "Voir le portail" at bounding box center [1050, 400] width 59 height 15
